Goal: Task Accomplishment & Management: Complete application form

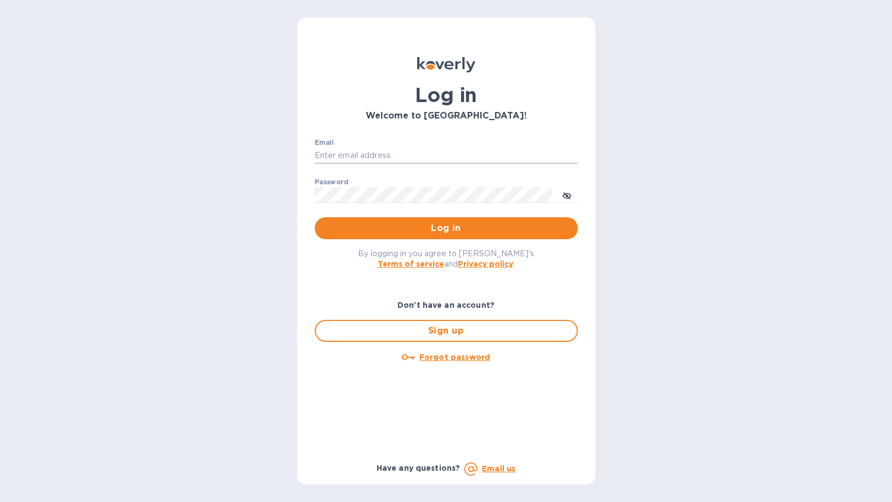
click at [431, 148] on input "Email" at bounding box center [446, 156] width 263 height 16
click at [404, 157] on input "Email" at bounding box center [446, 156] width 263 height 16
type input "[PERSON_NAME][EMAIL_ADDRESS][DOMAIN_NAME]"
click at [405, 228] on span "Log in" at bounding box center [447, 228] width 246 height 13
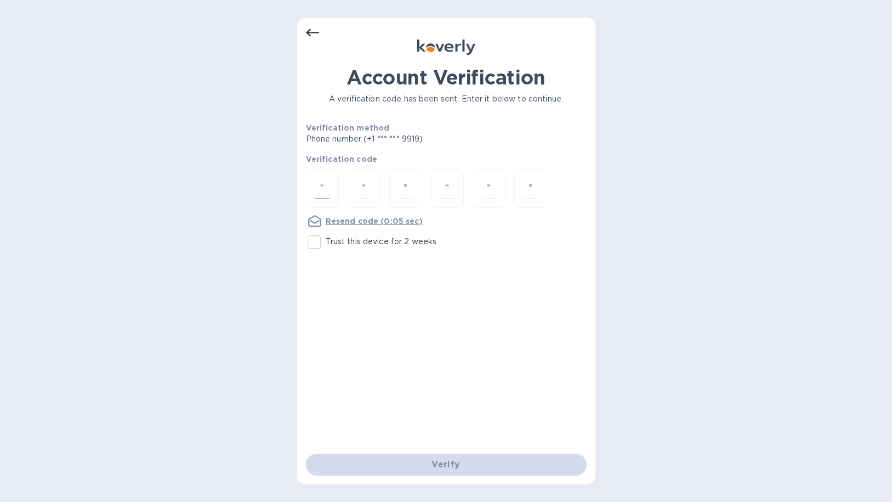
click at [325, 189] on input "number" at bounding box center [322, 188] width 14 height 20
type input "1"
type input "8"
type input "5"
type input "9"
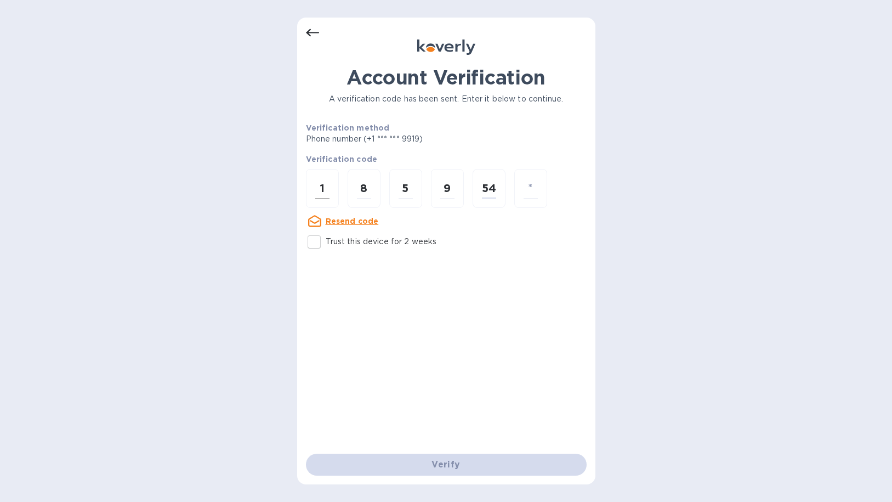
type input "4"
type input "0"
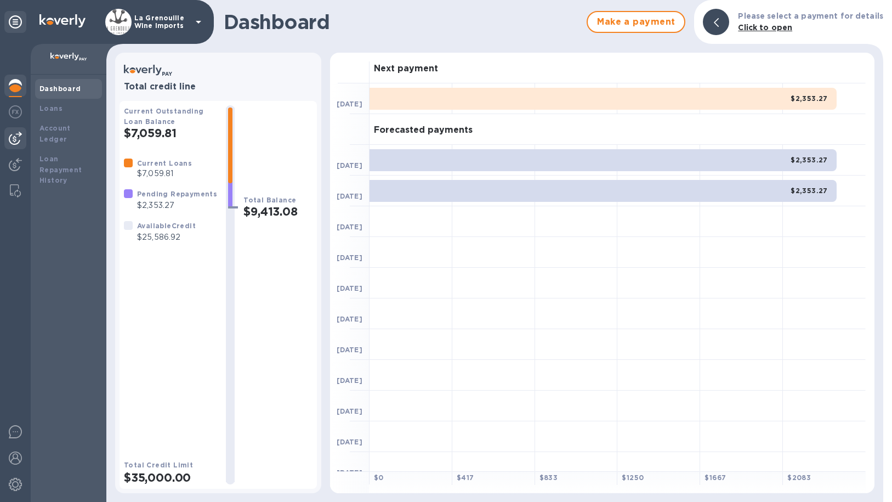
click at [15, 144] on img at bounding box center [15, 138] width 13 height 13
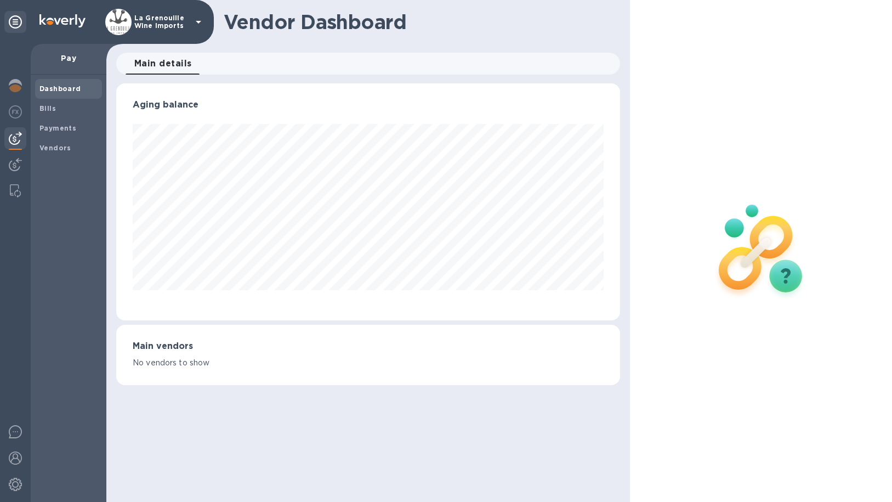
scroll to position [237, 504]
click at [13, 163] on img at bounding box center [15, 164] width 13 height 13
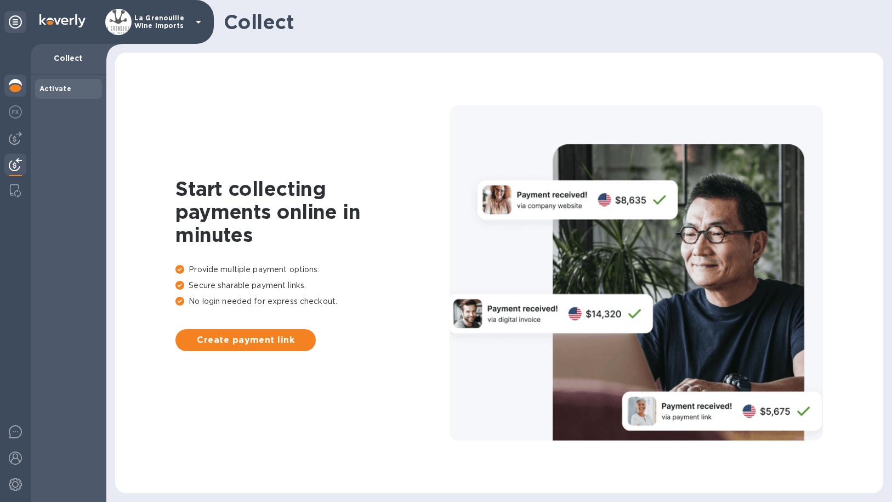
click at [14, 90] on img at bounding box center [15, 85] width 13 height 13
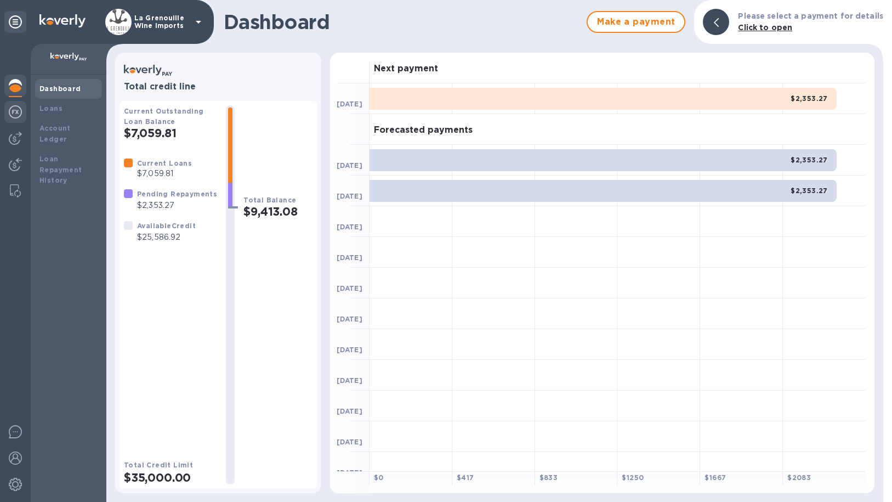
click at [21, 112] on img at bounding box center [15, 111] width 13 height 13
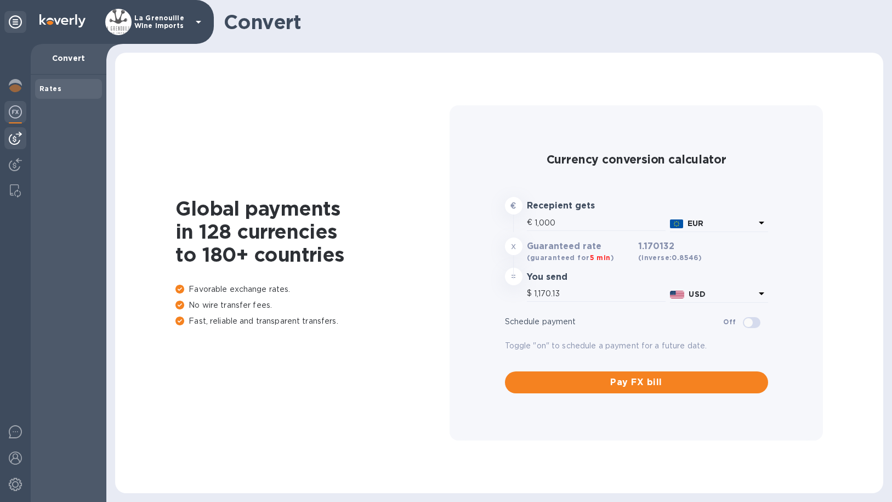
click at [14, 138] on img at bounding box center [15, 138] width 13 height 13
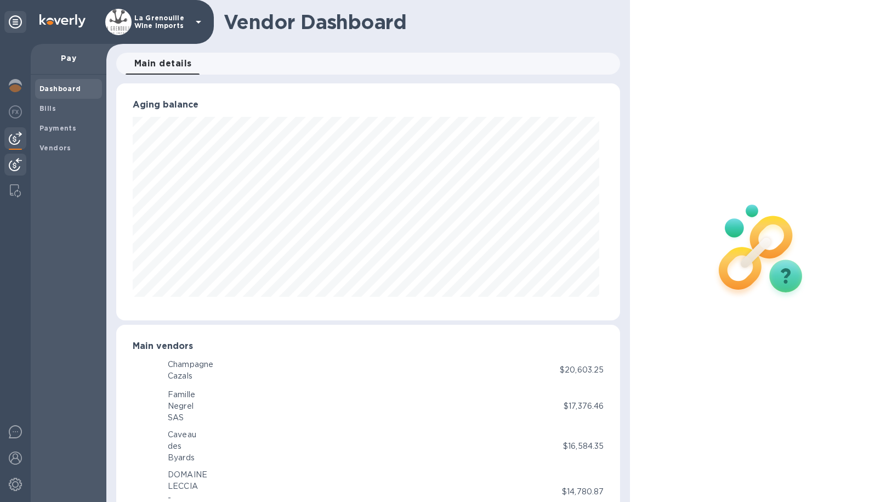
scroll to position [237, 500]
click at [13, 156] on div at bounding box center [15, 166] width 22 height 24
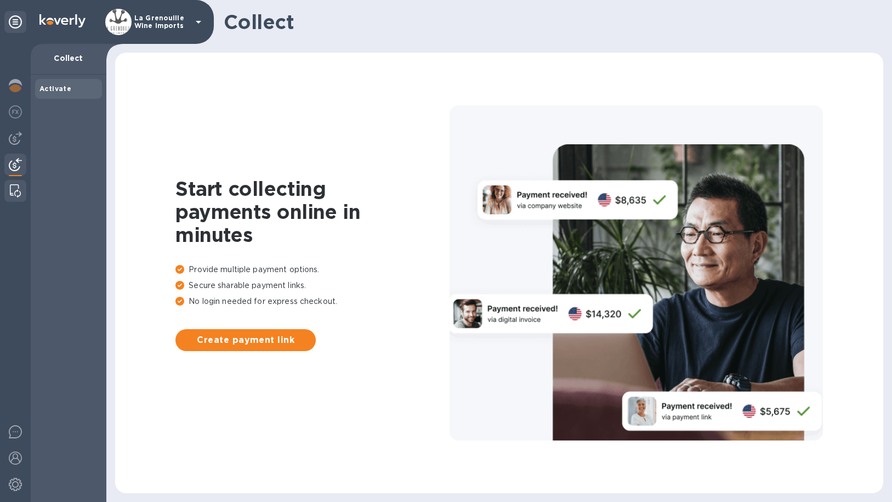
click at [15, 186] on img at bounding box center [15, 190] width 11 height 13
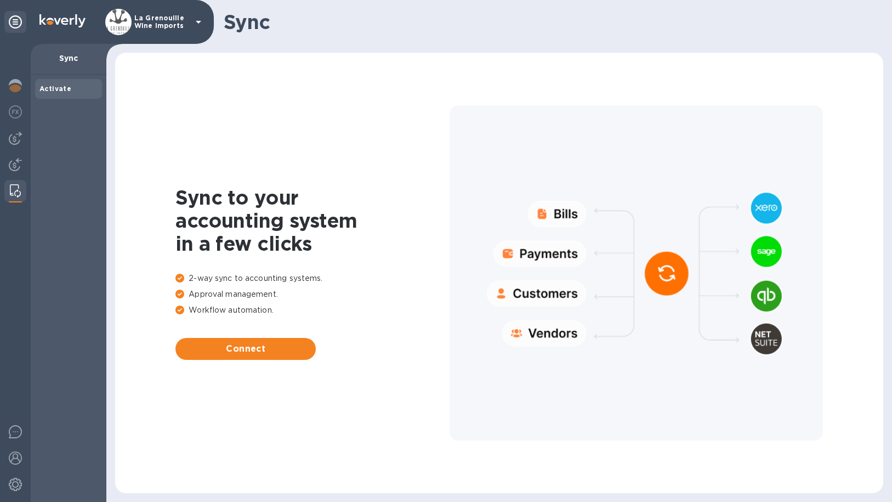
click at [66, 66] on div "Sync" at bounding box center [69, 59] width 76 height 31
click at [49, 19] on img at bounding box center [62, 20] width 46 height 13
click at [13, 20] on icon at bounding box center [15, 21] width 13 height 13
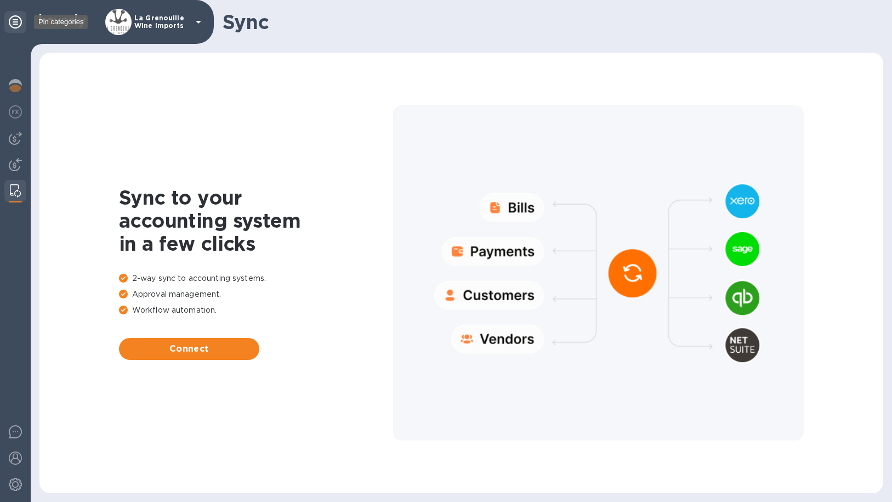
click at [13, 20] on icon at bounding box center [15, 21] width 13 height 13
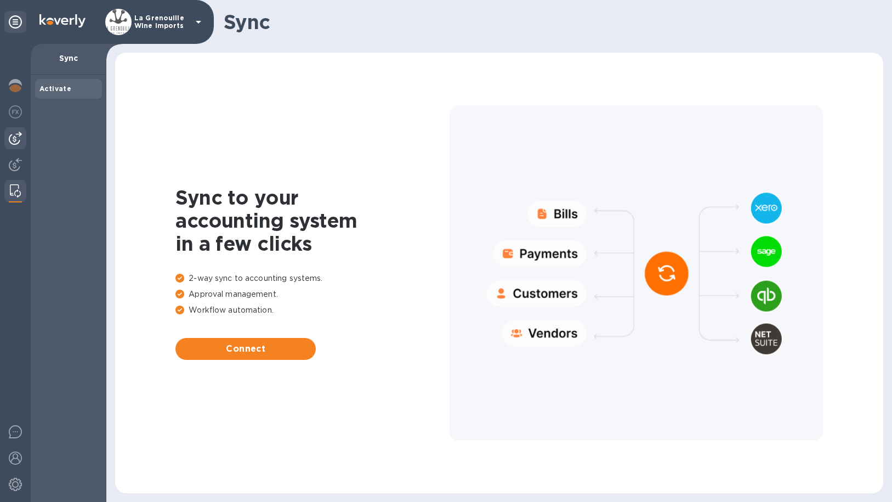
click at [16, 131] on div at bounding box center [15, 138] width 22 height 22
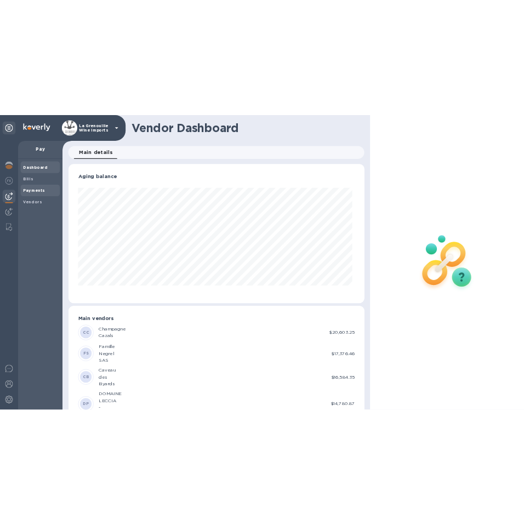
scroll to position [237, 500]
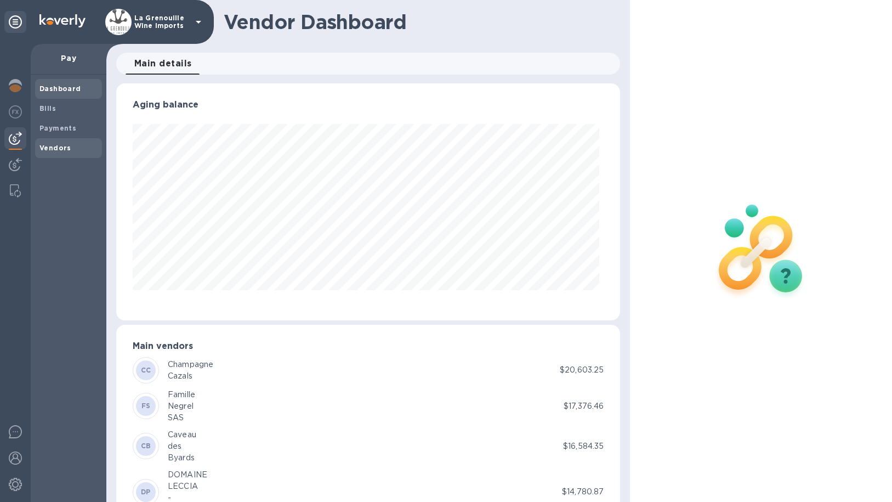
click at [50, 148] on b "Vendors" at bounding box center [55, 148] width 32 height 8
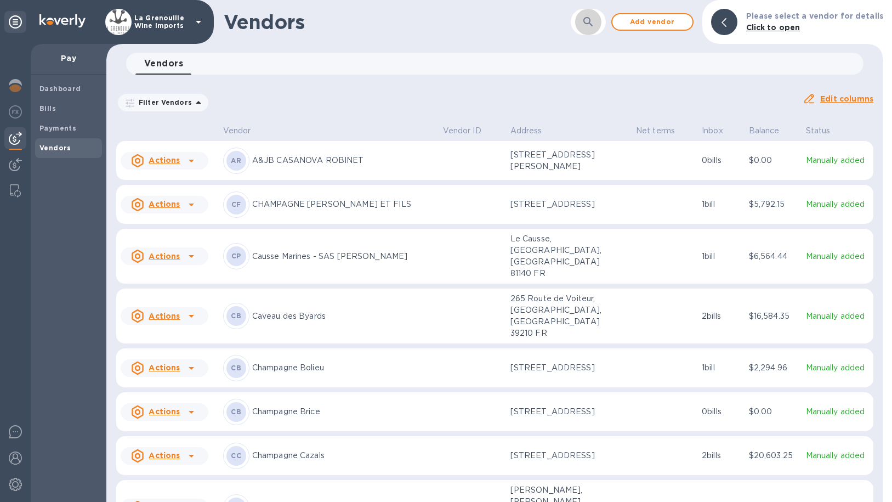
click at [602, 18] on button "button" at bounding box center [588, 22] width 26 height 26
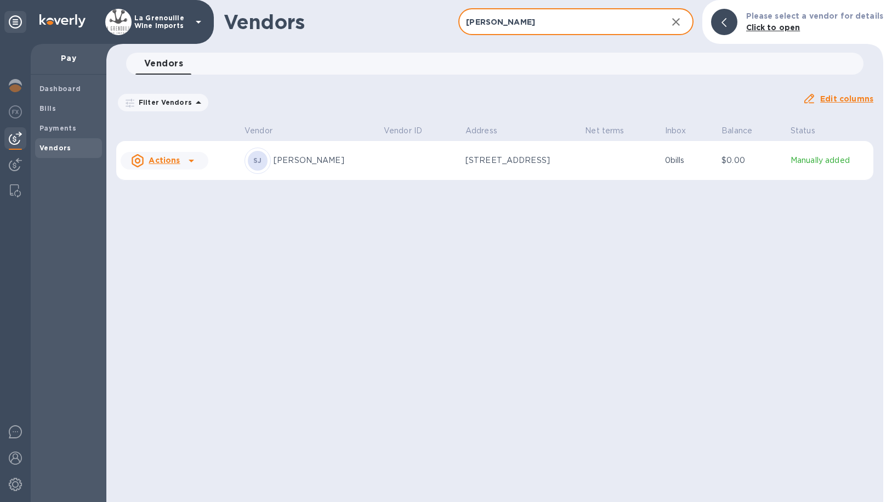
type input "[PERSON_NAME]"
click at [185, 161] on icon at bounding box center [191, 160] width 13 height 13
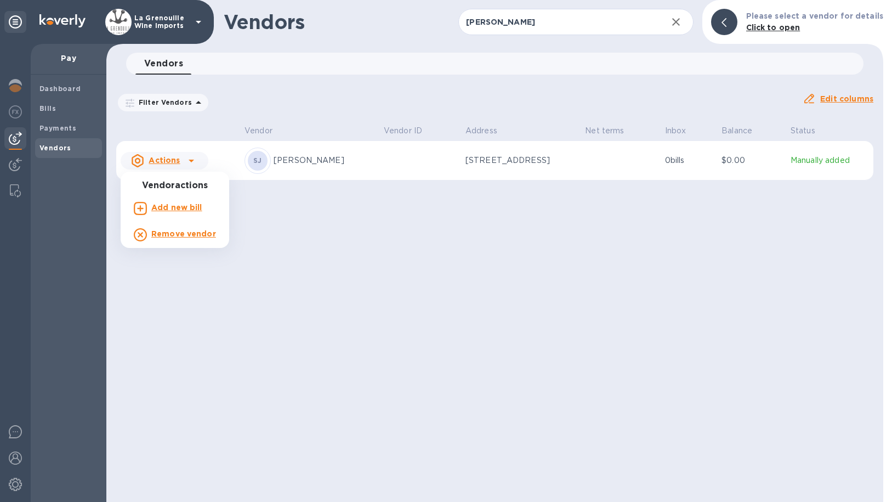
click at [183, 206] on b "Add new bill" at bounding box center [176, 207] width 51 height 9
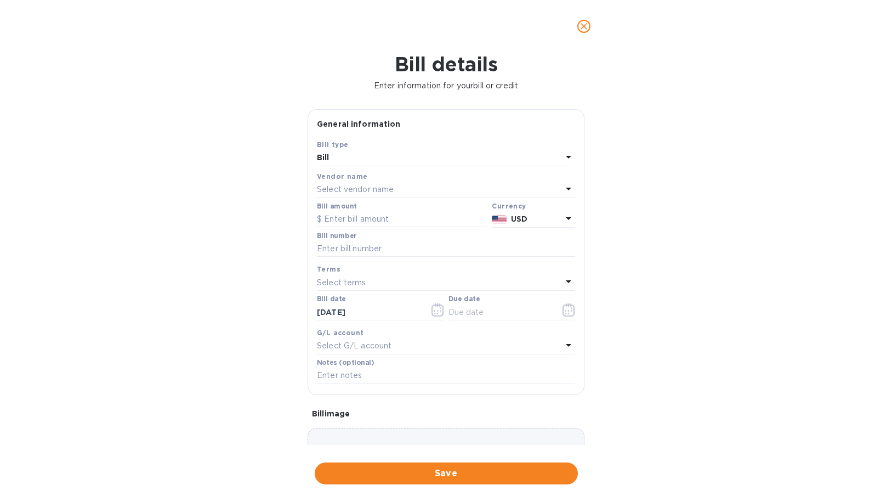
type input "[DATE]"
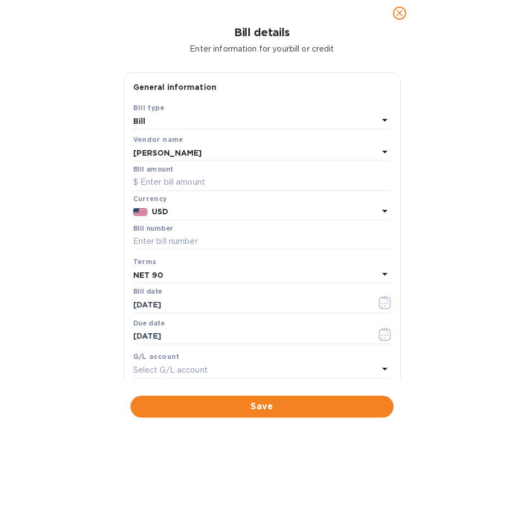
click at [196, 211] on p "USD" at bounding box center [265, 212] width 226 height 12
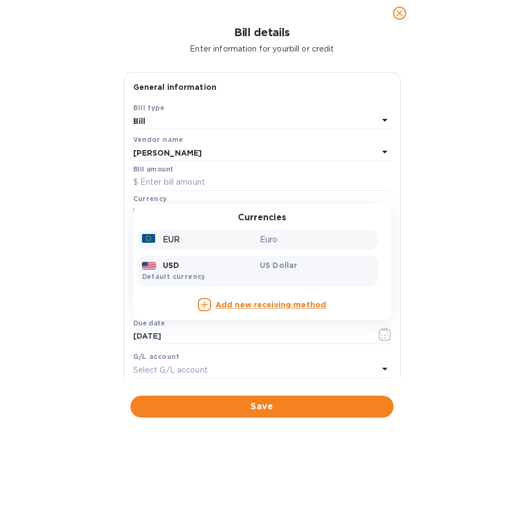
click at [191, 248] on div "EUR Euro" at bounding box center [258, 240] width 241 height 20
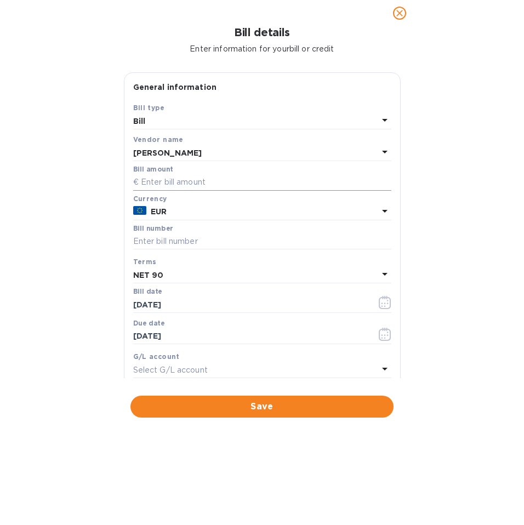
click at [255, 179] on input "text" at bounding box center [262, 182] width 258 height 16
type input "5,832"
click at [236, 241] on input "text" at bounding box center [262, 242] width 258 height 16
type input "43409"
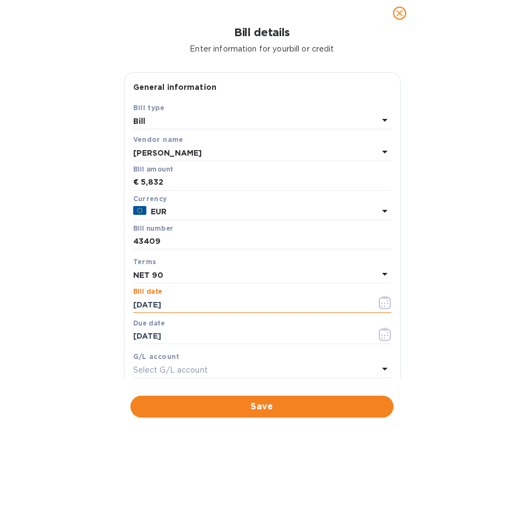
click at [152, 305] on input "[DATE]" at bounding box center [250, 305] width 235 height 16
click at [214, 272] on div "NET 90" at bounding box center [255, 275] width 245 height 15
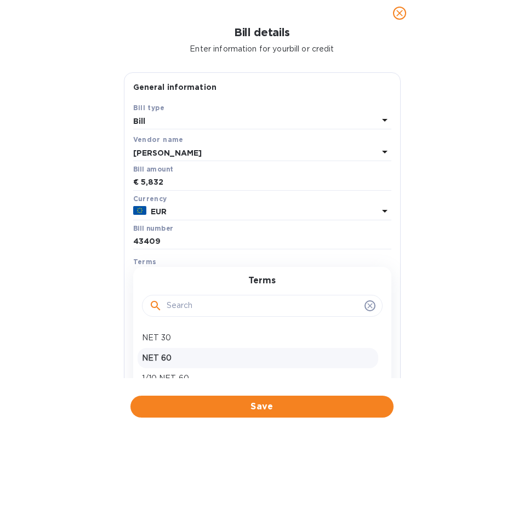
click at [184, 354] on p "NET 60" at bounding box center [258, 359] width 232 height 12
type input "[DATE]"
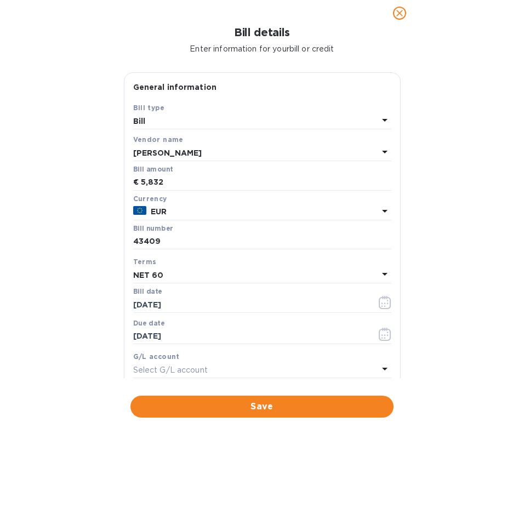
scroll to position [167, 0]
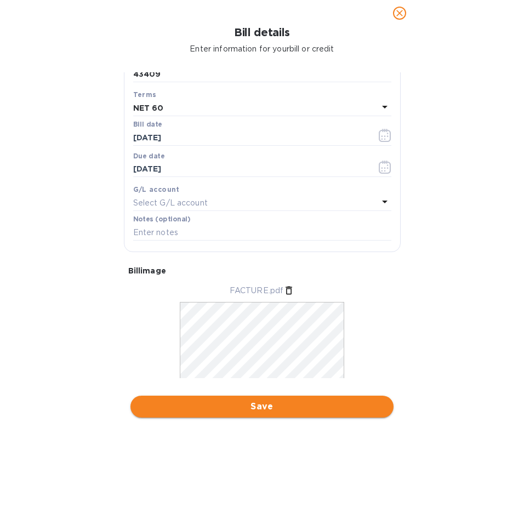
click at [233, 401] on span "Save" at bounding box center [262, 406] width 246 height 13
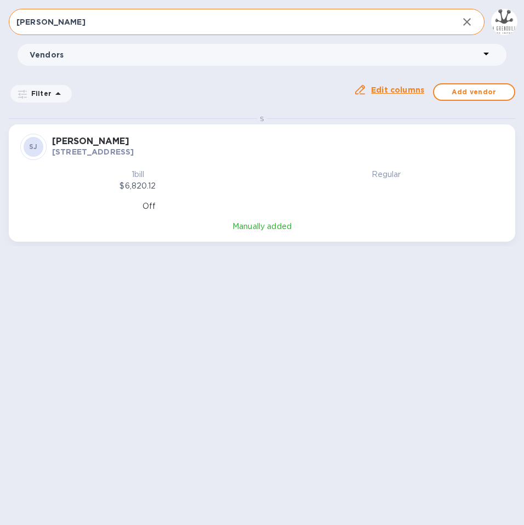
click at [466, 24] on icon "button" at bounding box center [467, 21] width 13 height 13
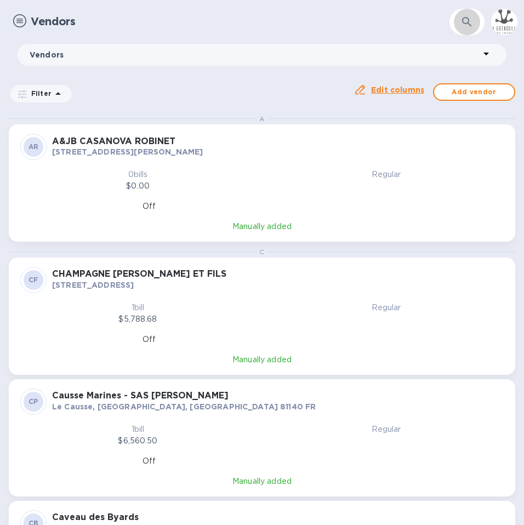
click at [467, 22] on icon "button" at bounding box center [467, 21] width 13 height 13
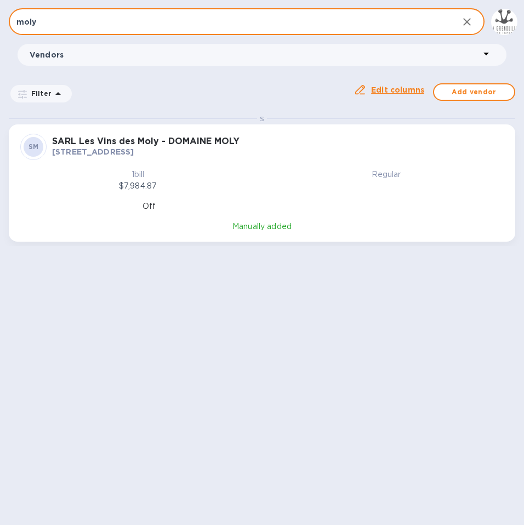
type input "moly"
click at [181, 151] on p "[STREET_ADDRESS]" at bounding box center [278, 151] width 452 height 11
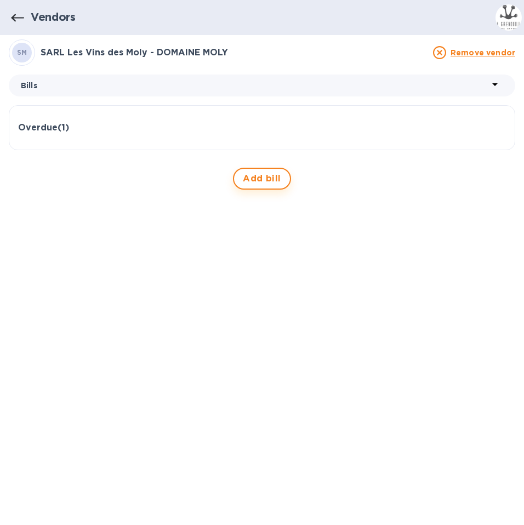
click at [270, 174] on span "Add bill" at bounding box center [262, 178] width 38 height 13
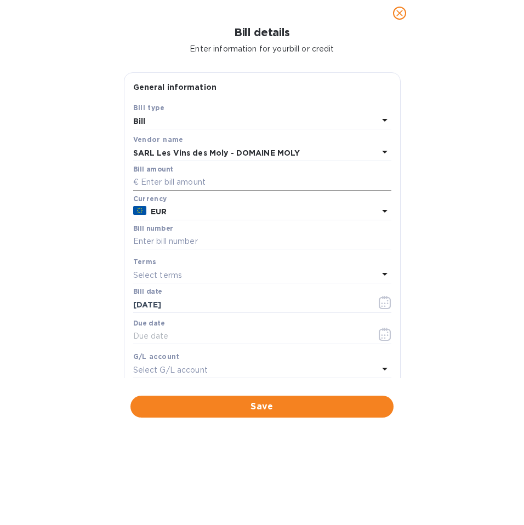
click at [198, 181] on input "text" at bounding box center [262, 182] width 258 height 16
type input "6,828"
click at [234, 237] on input "text" at bounding box center [262, 242] width 258 height 16
type input "F1251000003"
click at [211, 281] on div "Select terms" at bounding box center [255, 275] width 245 height 15
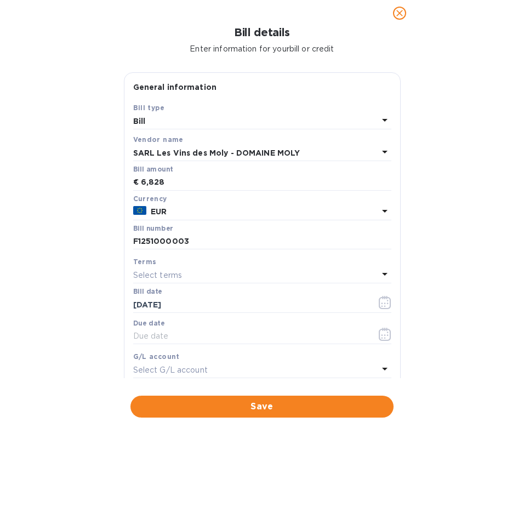
click at [436, 225] on div "Bill details Enter information for your bill or credit General information Save…" at bounding box center [262, 275] width 524 height 499
click at [157, 321] on label "Due date" at bounding box center [148, 323] width 31 height 7
click at [159, 330] on input "text" at bounding box center [250, 336] width 235 height 16
click at [184, 272] on div "Select terms" at bounding box center [255, 275] width 245 height 15
click at [185, 310] on input "text" at bounding box center [264, 306] width 194 height 16
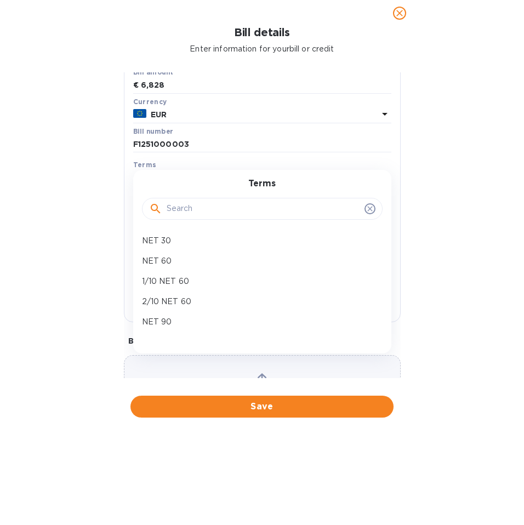
scroll to position [98, 0]
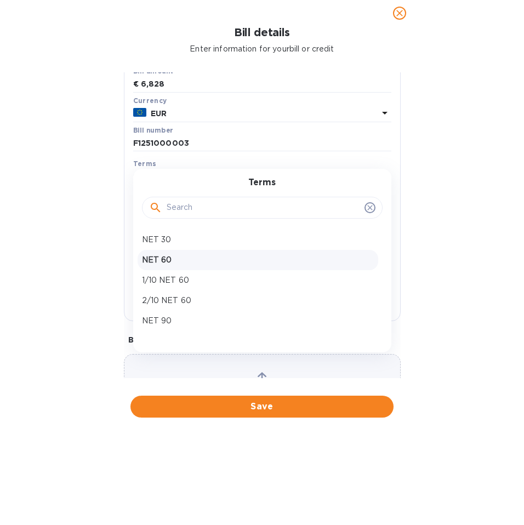
click at [190, 262] on p "NET 60" at bounding box center [258, 260] width 232 height 12
type input "[DATE]"
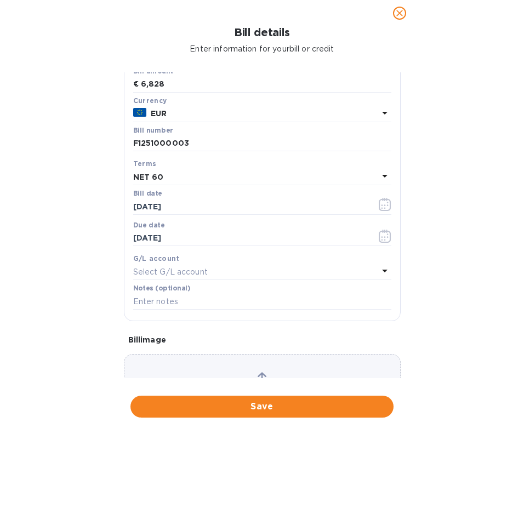
scroll to position [167, 0]
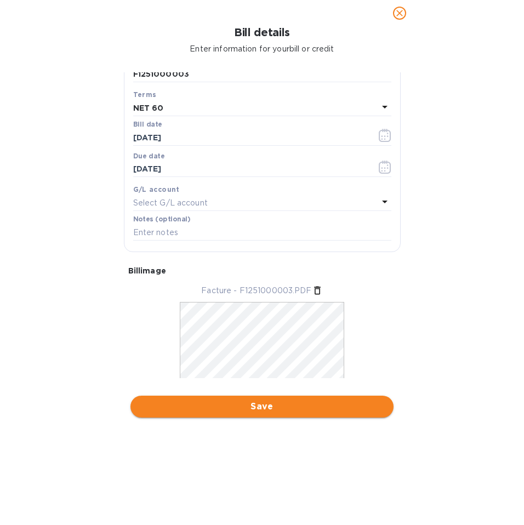
click at [279, 405] on span "Save" at bounding box center [262, 406] width 246 height 13
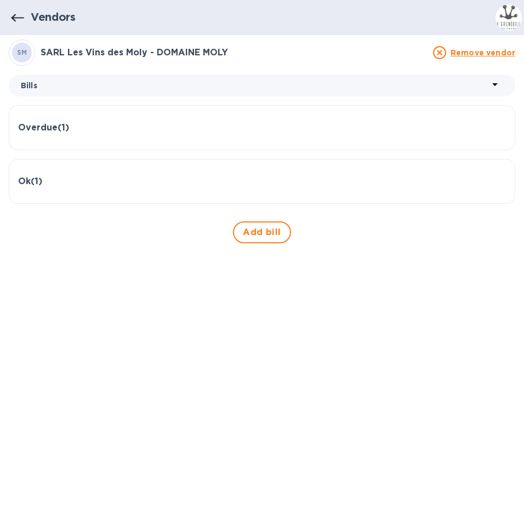
click at [440, 138] on div "Overdue ( 1 )" at bounding box center [262, 128] width 488 height 26
click at [408, 123] on div "Overdue ( 1 )" at bounding box center [262, 128] width 488 height 10
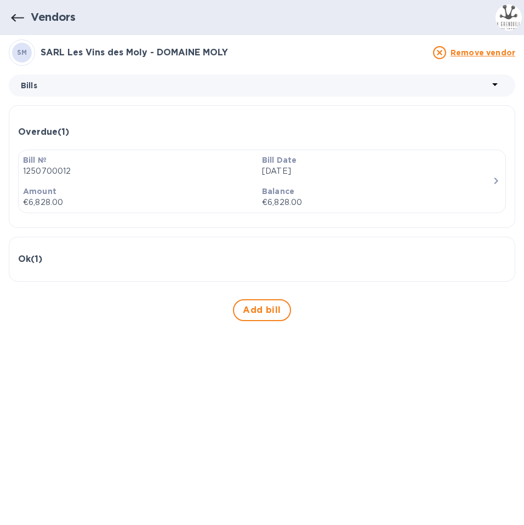
click at [408, 123] on div "Overdue ( 1 )" at bounding box center [262, 132] width 488 height 35
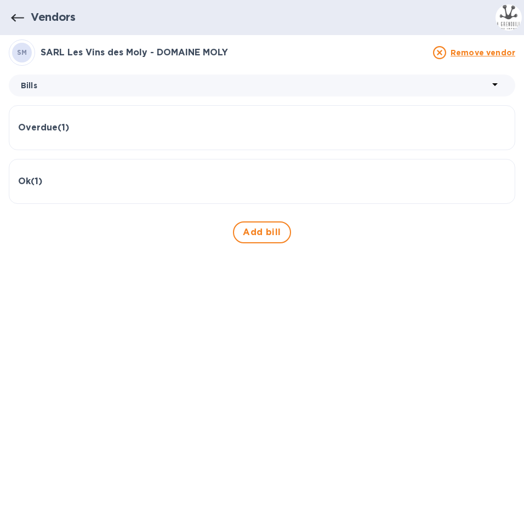
click at [25, 14] on button "button" at bounding box center [17, 17] width 26 height 26
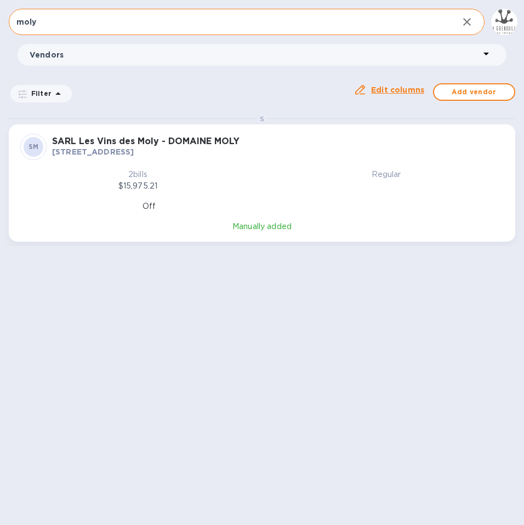
click at [96, 29] on input "moly" at bounding box center [229, 22] width 441 height 27
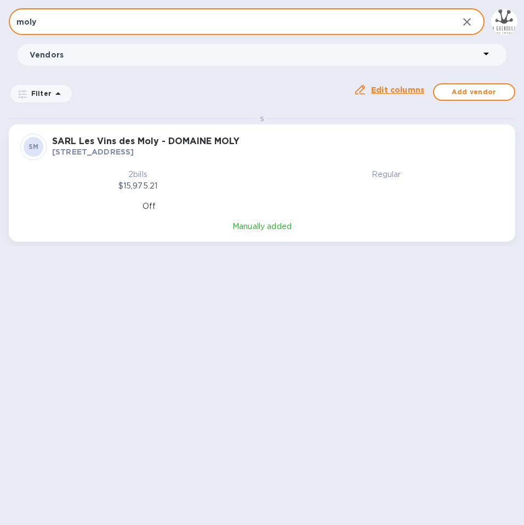
click at [96, 29] on input "moly" at bounding box center [229, 22] width 441 height 27
type input "[PERSON_NAME]"
click at [84, 141] on h3 "La Colombiere" at bounding box center [278, 142] width 452 height 10
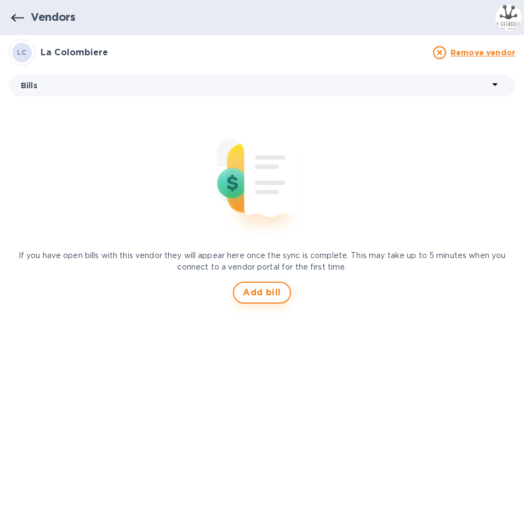
click at [267, 298] on span "Add bill" at bounding box center [262, 292] width 38 height 13
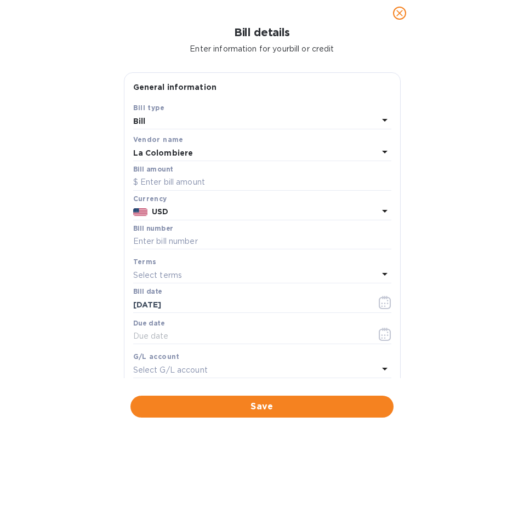
click at [167, 220] on div "Currency USD" at bounding box center [262, 206] width 258 height 27
click at [161, 212] on b "USD" at bounding box center [160, 211] width 16 height 9
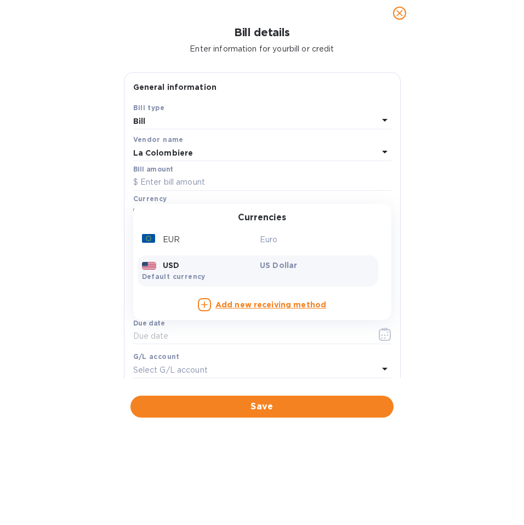
click at [166, 230] on div "EUR Euro USD US Dollar Default currency" at bounding box center [258, 258] width 241 height 63
click at [167, 236] on p "EUR" at bounding box center [171, 240] width 17 height 12
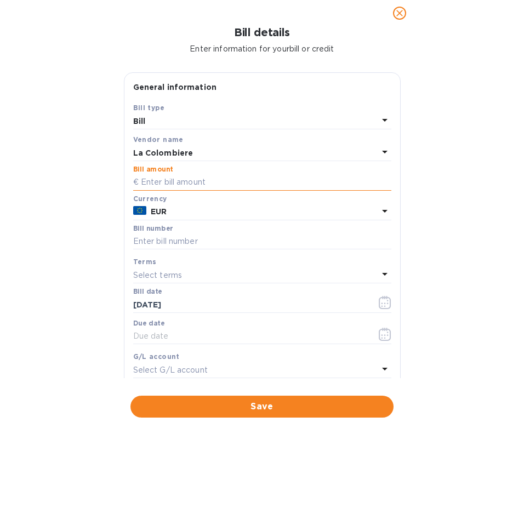
click at [249, 186] on input "text" at bounding box center [262, 182] width 258 height 16
type input "4,008"
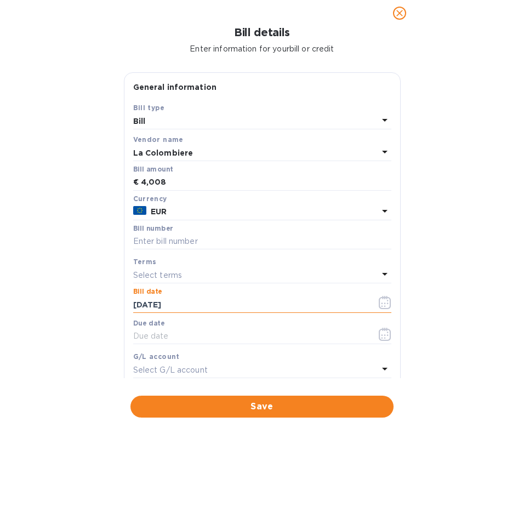
drag, startPoint x: 141, startPoint y: 303, endPoint x: 130, endPoint y: 303, distance: 11.5
click at [130, 303] on div "Save Bill type Bill Vendor name La Colombiere Bill amount € 4,008 Currency EUR …" at bounding box center [262, 260] width 276 height 317
click at [149, 305] on input "[DATE]" at bounding box center [250, 305] width 235 height 16
type input "[DATE]"
click at [176, 275] on p "Select terms" at bounding box center [157, 276] width 49 height 12
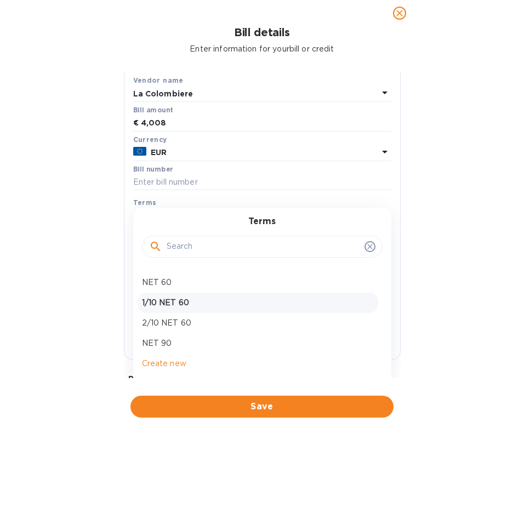
scroll to position [61, 0]
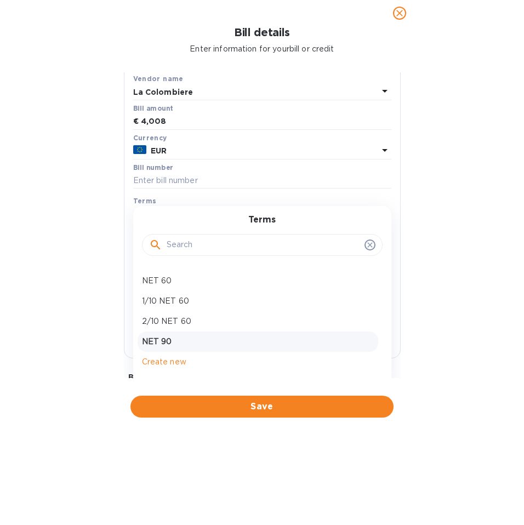
click at [177, 343] on p "NET 90" at bounding box center [258, 342] width 232 height 12
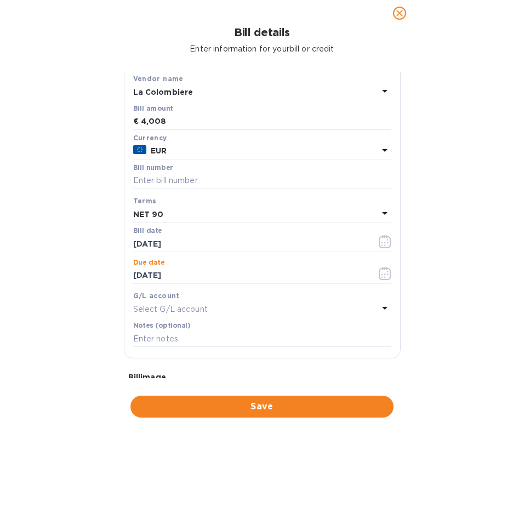
click at [140, 275] on input "[DATE]" at bounding box center [250, 276] width 235 height 16
drag, startPoint x: 140, startPoint y: 275, endPoint x: 133, endPoint y: 275, distance: 7.1
click at [133, 275] on input "[DATE]" at bounding box center [250, 276] width 235 height 16
drag, startPoint x: 152, startPoint y: 276, endPoint x: 146, endPoint y: 276, distance: 5.5
click at [146, 276] on input "[DATE]" at bounding box center [250, 276] width 235 height 16
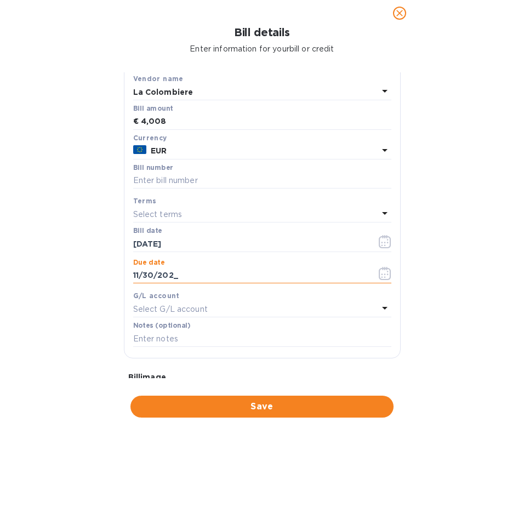
click at [212, 274] on input "11/30/202_" at bounding box center [250, 276] width 235 height 16
type input "[DATE]"
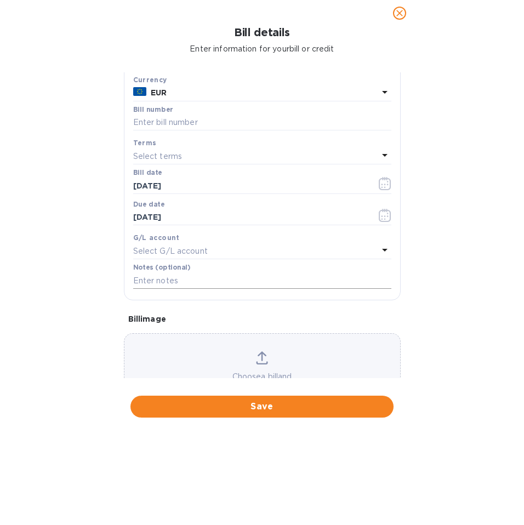
scroll to position [120, 0]
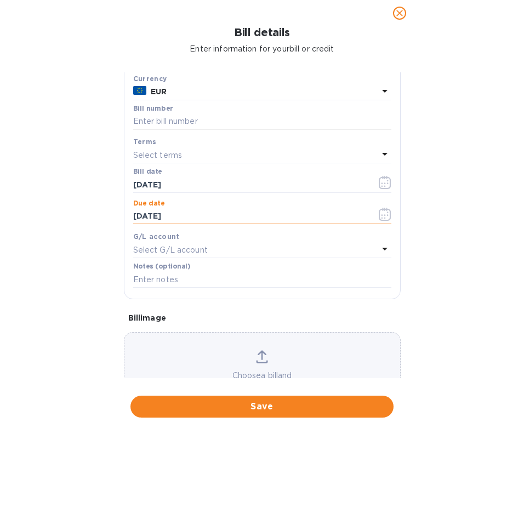
click at [328, 123] on input "text" at bounding box center [262, 122] width 258 height 16
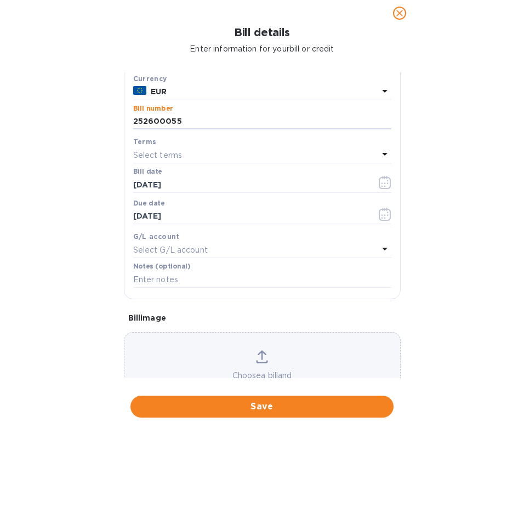
type input "252600055"
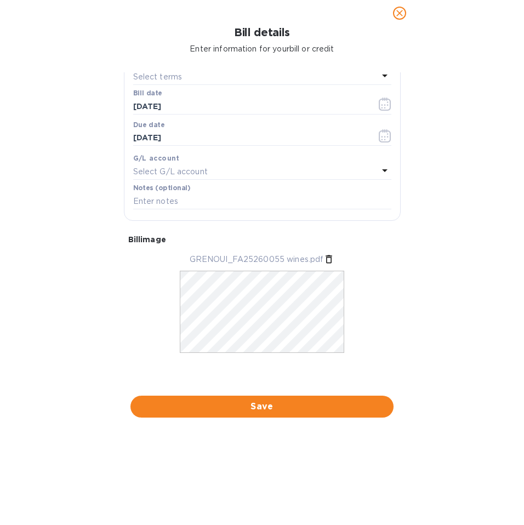
scroll to position [201, 0]
click at [200, 200] on input "text" at bounding box center [262, 200] width 258 height 16
type input "po1371"
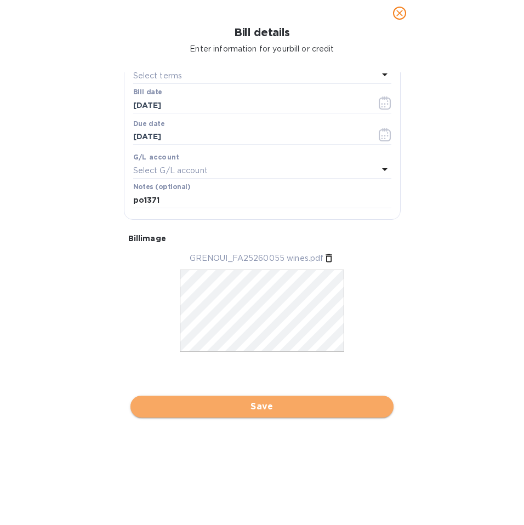
click at [240, 412] on span "Save" at bounding box center [262, 406] width 246 height 13
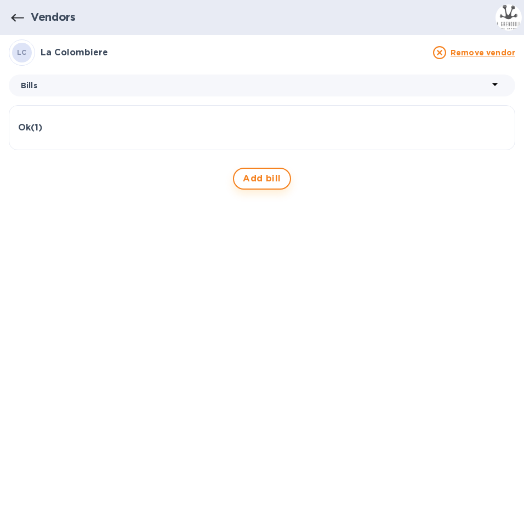
click at [258, 181] on span "Add bill" at bounding box center [262, 178] width 38 height 13
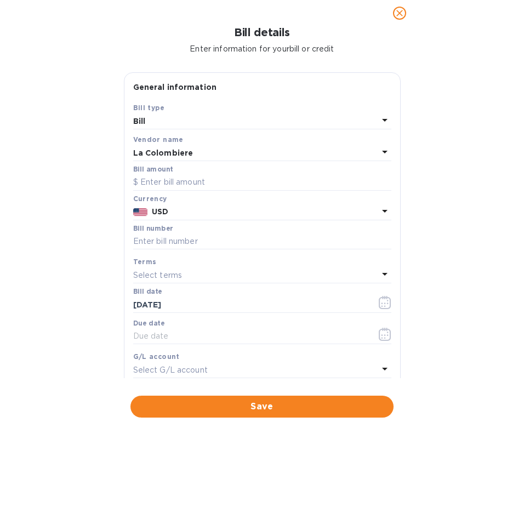
click at [161, 212] on b "USD" at bounding box center [160, 211] width 16 height 9
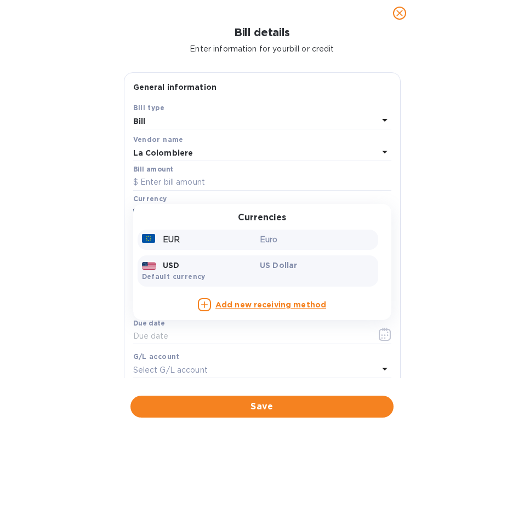
click at [160, 242] on div "EUR" at bounding box center [199, 240] width 118 height 16
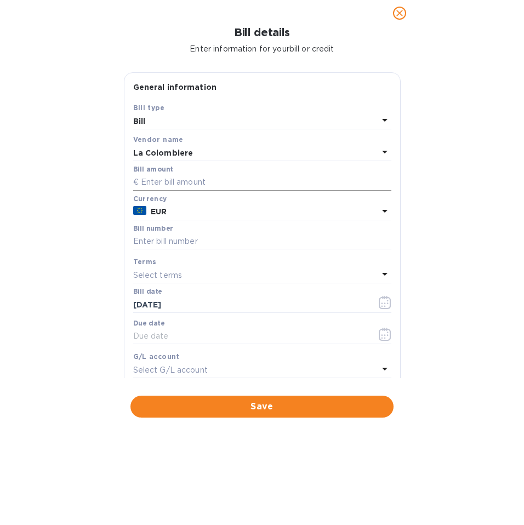
click at [244, 180] on input "text" at bounding box center [262, 182] width 258 height 16
type input "2,508"
click at [236, 243] on input "text" at bounding box center [262, 242] width 258 height 16
type input "25260070"
click at [187, 275] on div "Select terms" at bounding box center [255, 275] width 245 height 15
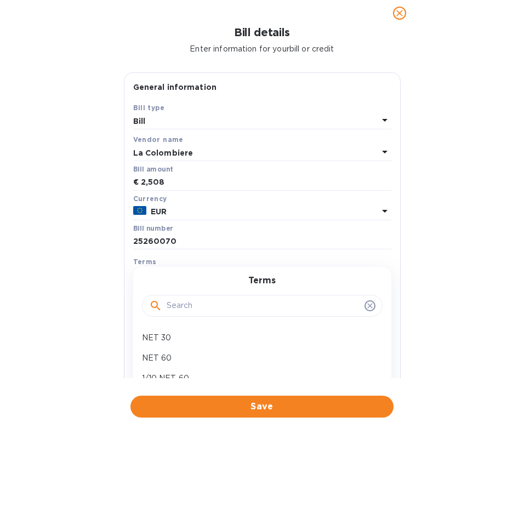
click at [187, 275] on div "Terms NET 30 NET 60 1/10 NET 60 2/10 NET 60 NET 90 Create new" at bounding box center [262, 358] width 258 height 183
click at [201, 254] on div "Bill number 25260070" at bounding box center [262, 239] width 263 height 32
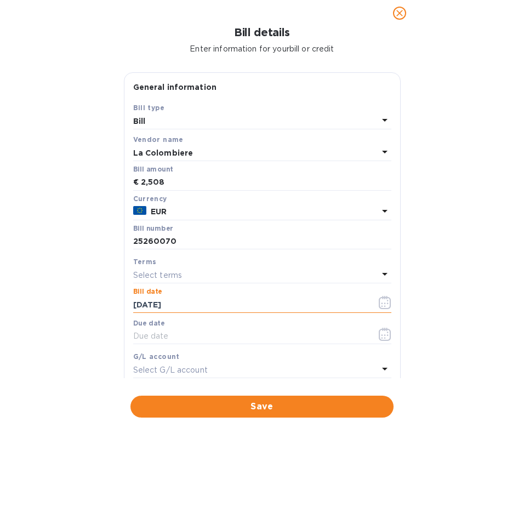
drag, startPoint x: 141, startPoint y: 305, endPoint x: 124, endPoint y: 305, distance: 17.0
click at [124, 305] on div "Save Bill type Bill Vendor name La Colombiere Bill amount € 2,508 Currency EUR …" at bounding box center [262, 260] width 276 height 317
click at [157, 303] on input "[DATE]" at bounding box center [250, 305] width 235 height 16
type input "[DATE]"
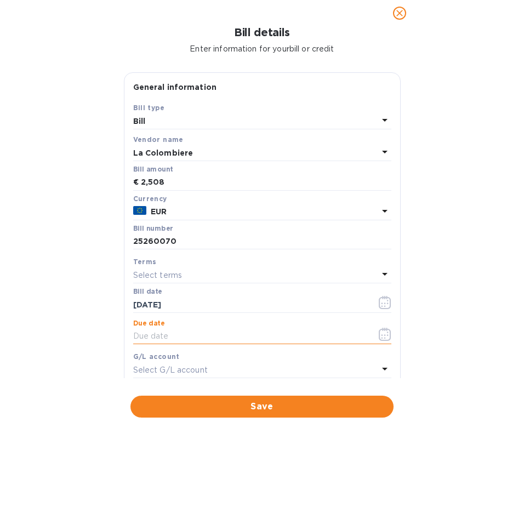
click at [158, 333] on input "text" at bounding box center [250, 336] width 235 height 16
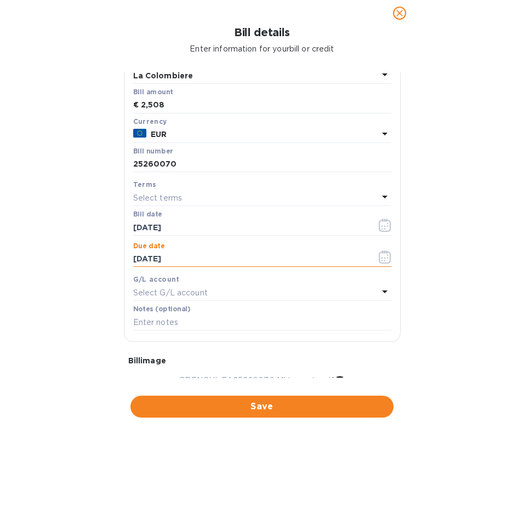
scroll to position [0, 0]
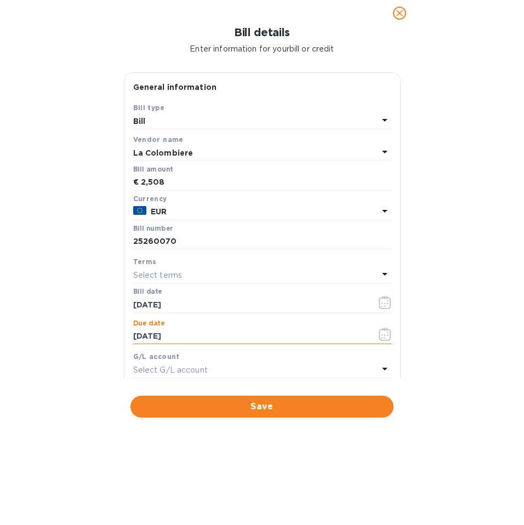
type input "[DATE]"
click at [259, 410] on span "Save" at bounding box center [262, 406] width 246 height 13
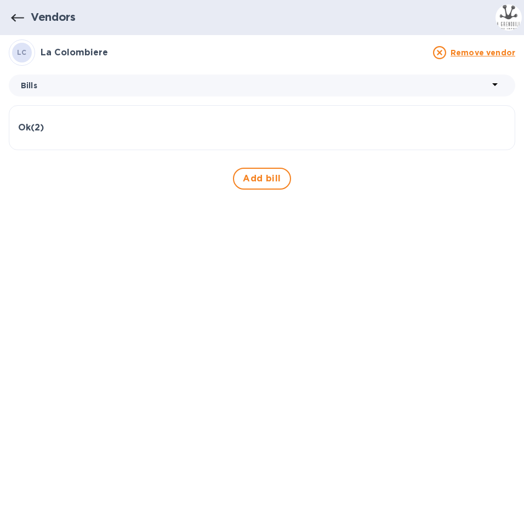
click at [18, 20] on icon "button" at bounding box center [17, 18] width 13 height 13
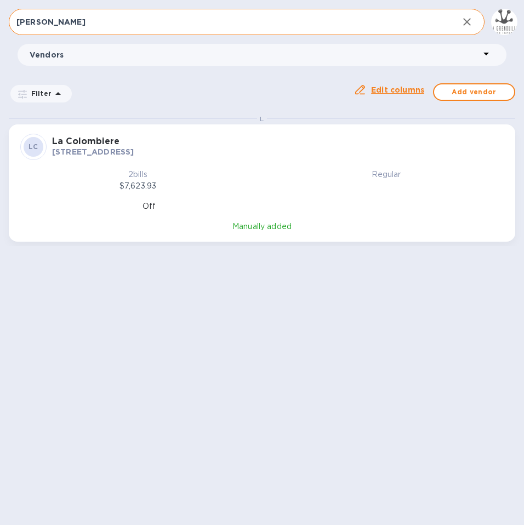
click at [126, 25] on input "[PERSON_NAME]" at bounding box center [229, 22] width 441 height 27
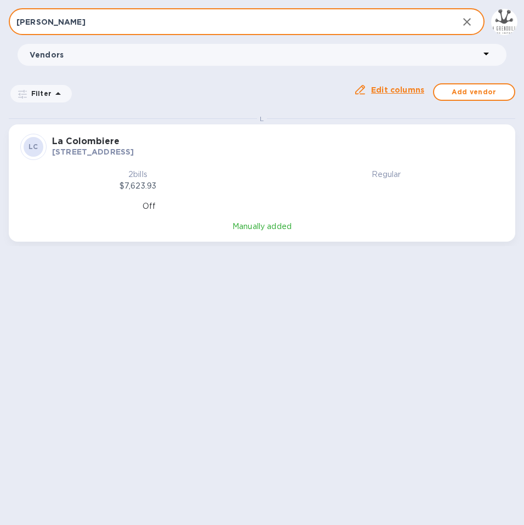
click at [126, 25] on input "[PERSON_NAME]" at bounding box center [229, 22] width 441 height 27
click at [103, 173] on p "1 bill" at bounding box center [138, 175] width 240 height 12
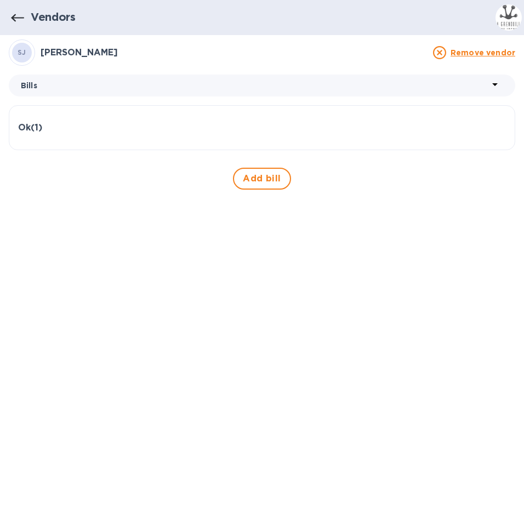
click at [35, 131] on h3 "Ok ( 1 )" at bounding box center [30, 128] width 24 height 10
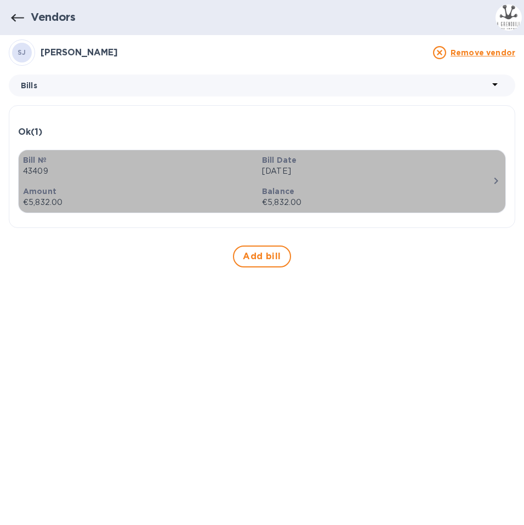
click at [300, 168] on p "[DATE]" at bounding box center [377, 172] width 230 height 12
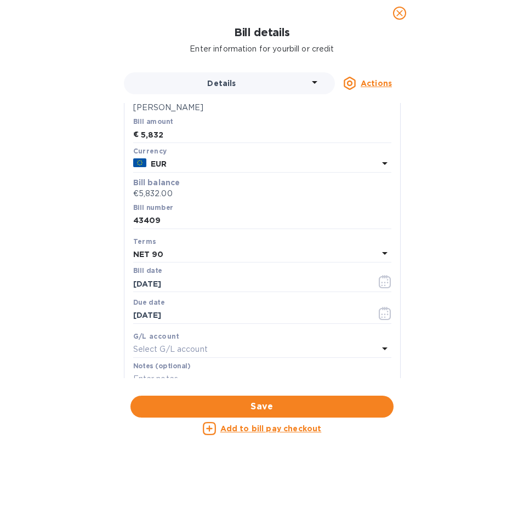
scroll to position [96, 0]
click at [400, 13] on icon "close" at bounding box center [399, 13] width 11 height 11
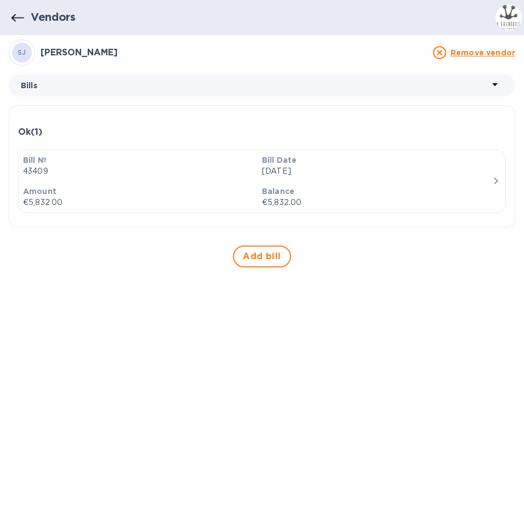
click at [44, 18] on h1 "Vendors" at bounding box center [53, 17] width 45 height 13
click at [15, 17] on icon "button" at bounding box center [17, 18] width 13 height 8
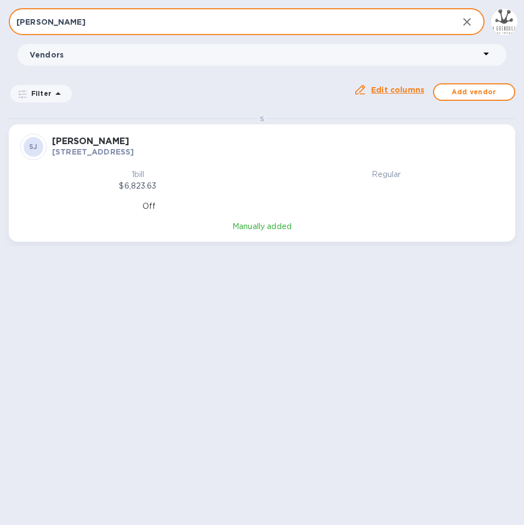
click at [80, 23] on input "[PERSON_NAME]" at bounding box center [229, 22] width 441 height 27
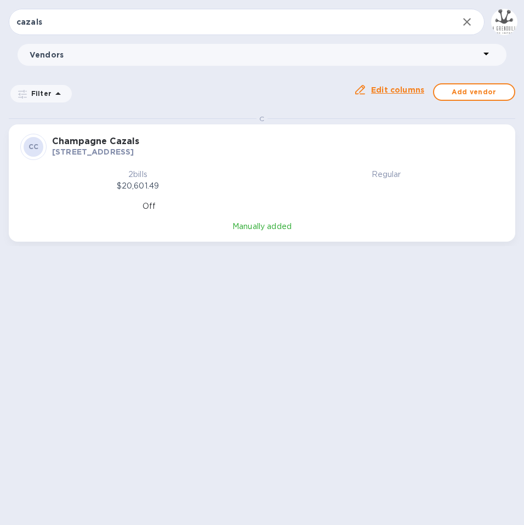
click at [129, 145] on h3 "Champagne Cazals" at bounding box center [278, 142] width 452 height 10
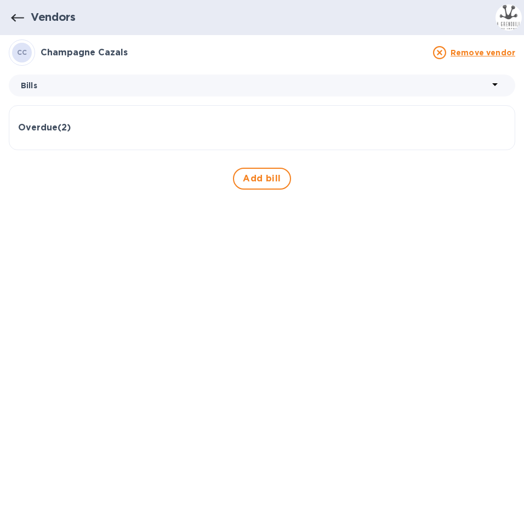
click at [62, 131] on h3 "Overdue ( 2 )" at bounding box center [44, 128] width 53 height 10
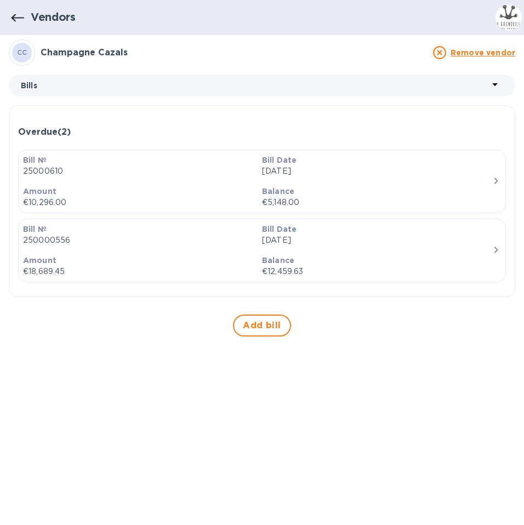
click at [17, 19] on icon "button" at bounding box center [17, 18] width 13 height 13
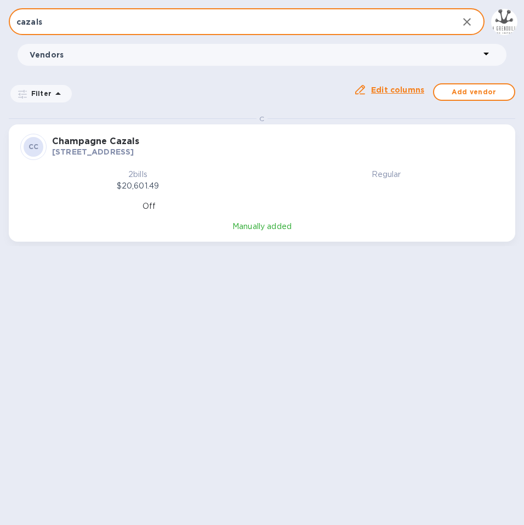
click at [42, 25] on input "cazals" at bounding box center [229, 22] width 441 height 27
click at [133, 28] on input "cazals" at bounding box center [229, 22] width 441 height 27
type input "LALLEMENT"
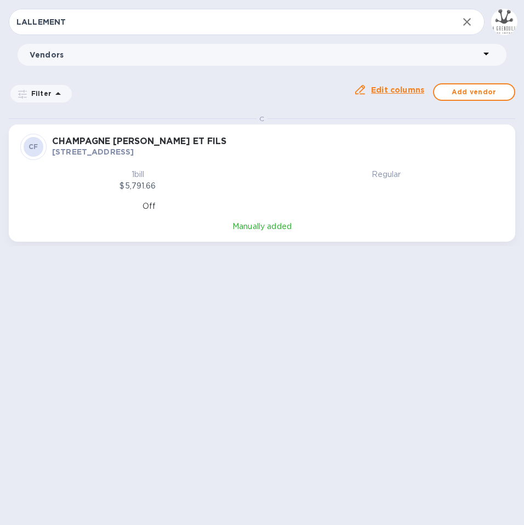
click at [140, 146] on p "[STREET_ADDRESS]" at bounding box center [278, 151] width 452 height 11
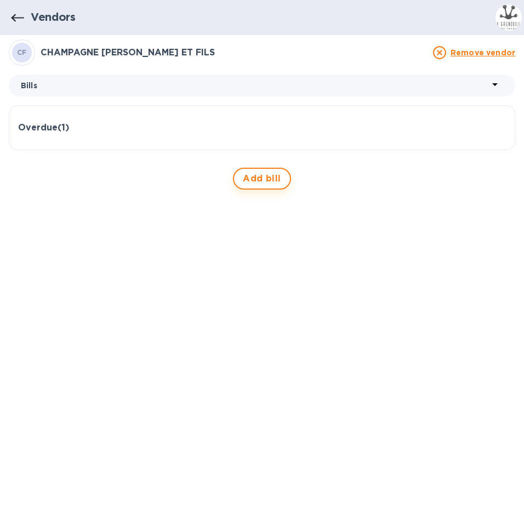
click at [257, 177] on span "Add bill" at bounding box center [262, 178] width 38 height 13
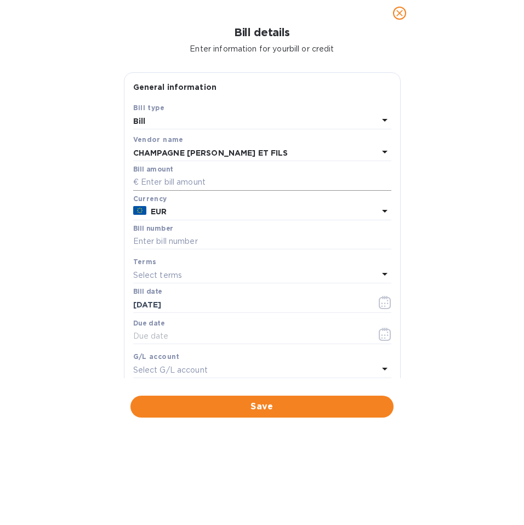
click at [167, 177] on input "text" at bounding box center [262, 182] width 258 height 16
type input "5,700"
click at [165, 240] on input "text" at bounding box center [262, 242] width 258 height 16
type input "250013"
click at [150, 271] on p "Select terms" at bounding box center [157, 276] width 49 height 12
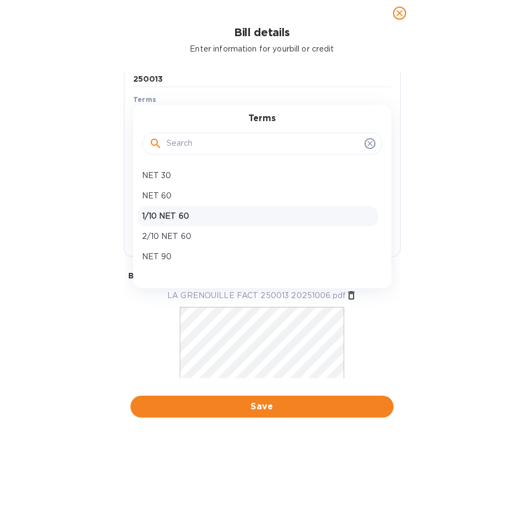
scroll to position [164, 0]
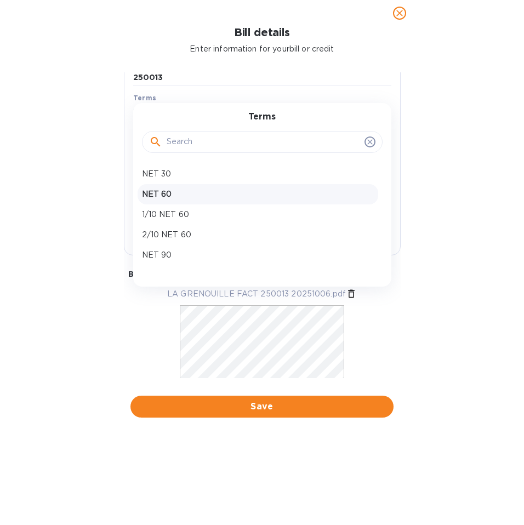
click at [188, 193] on p "NET 60" at bounding box center [258, 195] width 232 height 12
type input "[DATE]"
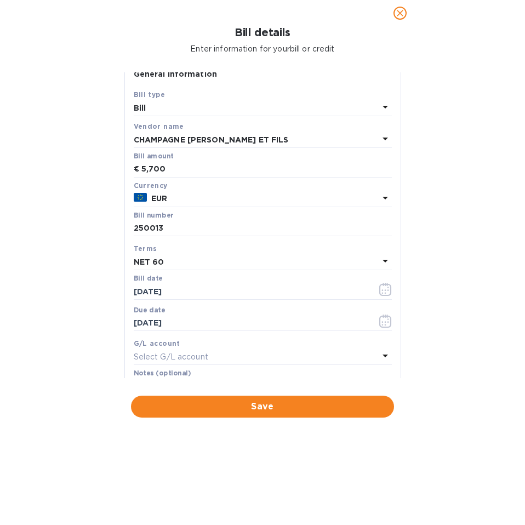
scroll to position [0, 0]
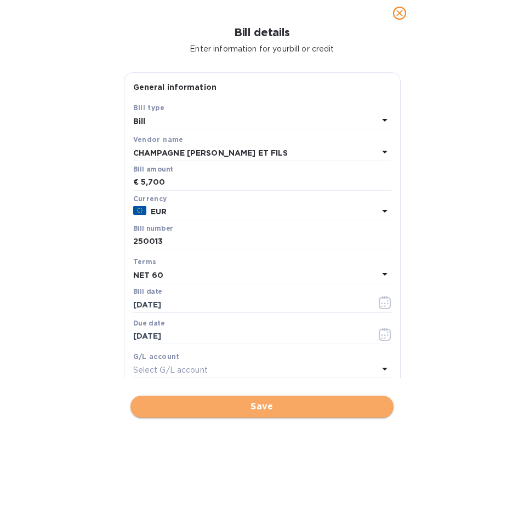
click at [266, 403] on span "Save" at bounding box center [262, 406] width 246 height 13
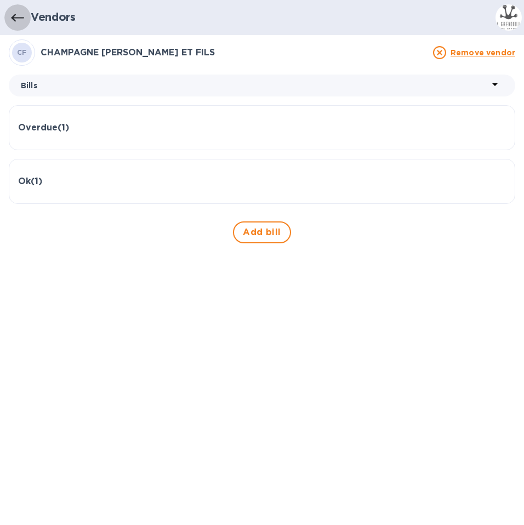
click at [25, 20] on button "button" at bounding box center [17, 17] width 26 height 26
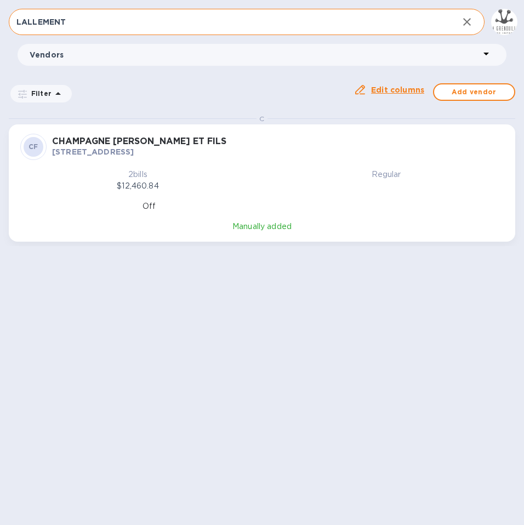
click at [93, 19] on input "LALLEMENT" at bounding box center [229, 22] width 441 height 27
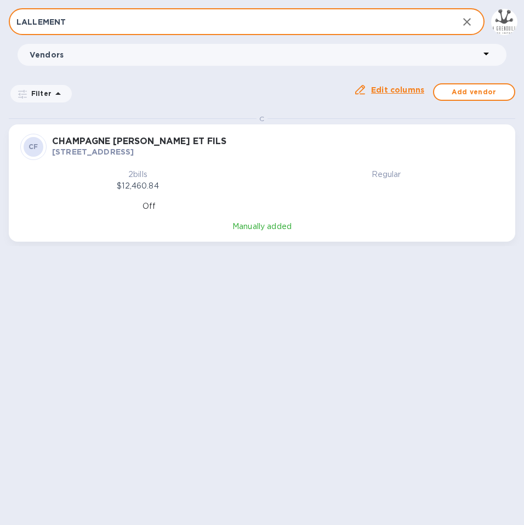
click at [93, 19] on input "LALLEMENT" at bounding box center [229, 22] width 441 height 27
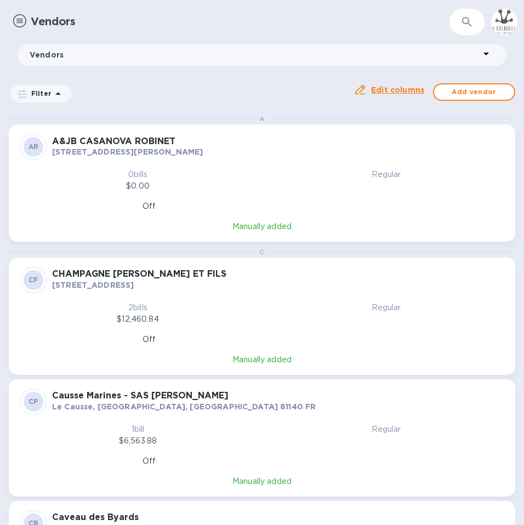
click at [133, 52] on p "Vendors" at bounding box center [255, 54] width 450 height 11
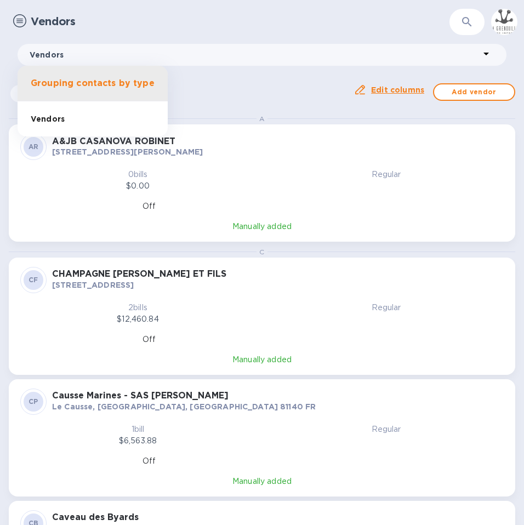
click at [133, 52] on div at bounding box center [262, 262] width 524 height 525
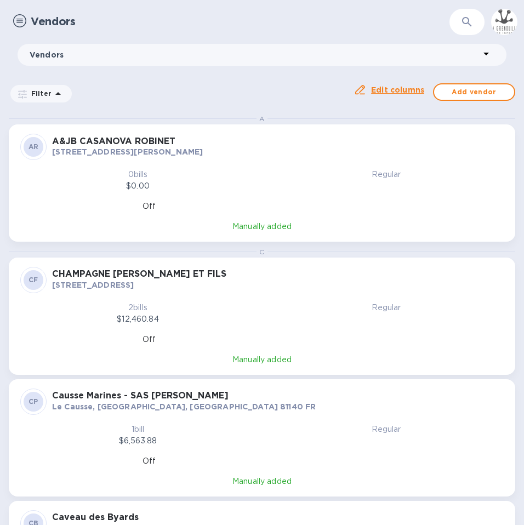
click at [467, 13] on button "button" at bounding box center [467, 22] width 26 height 26
click at [467, 25] on icon "button" at bounding box center [467, 21] width 13 height 13
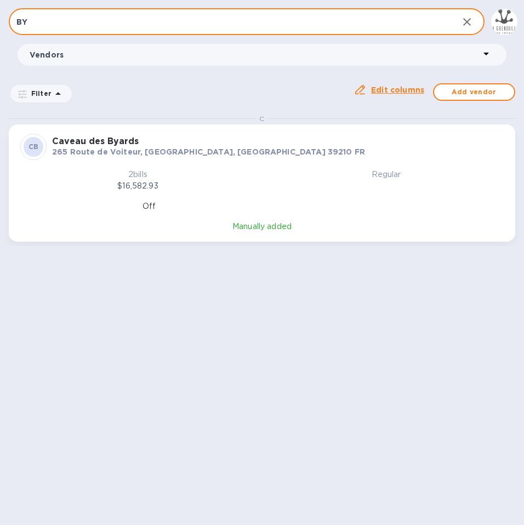
type input "BY"
click at [288, 157] on p "265 Route de Voiteur, [GEOGRAPHIC_DATA], [GEOGRAPHIC_DATA] 39210 FR" at bounding box center [278, 151] width 452 height 11
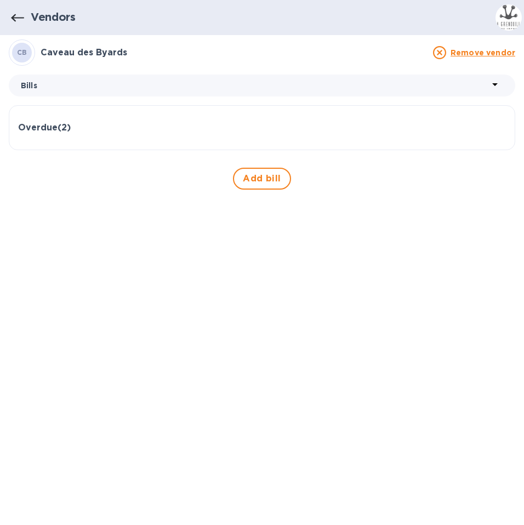
click at [53, 128] on h3 "Overdue ( 2 )" at bounding box center [44, 128] width 53 height 10
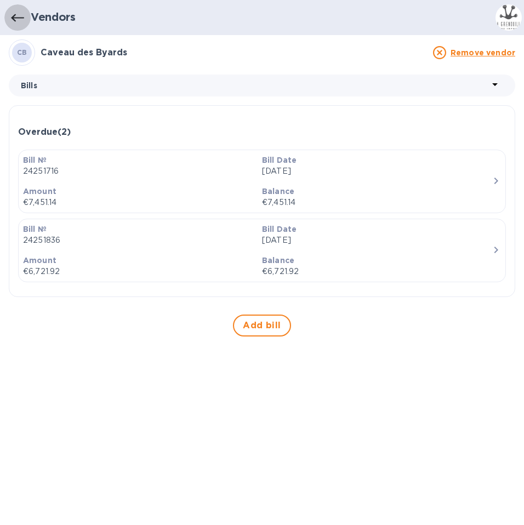
click at [23, 18] on icon "button" at bounding box center [17, 18] width 13 height 8
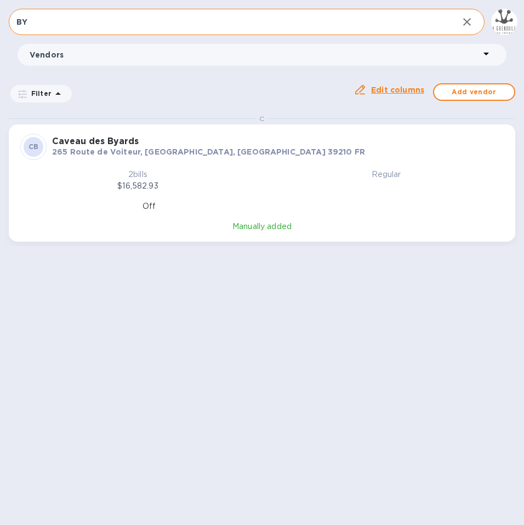
click at [37, 17] on input "BY" at bounding box center [229, 22] width 441 height 27
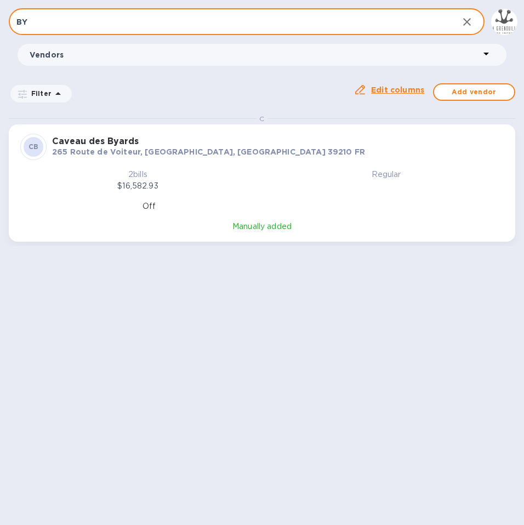
click at [37, 17] on input "BY" at bounding box center [229, 22] width 441 height 27
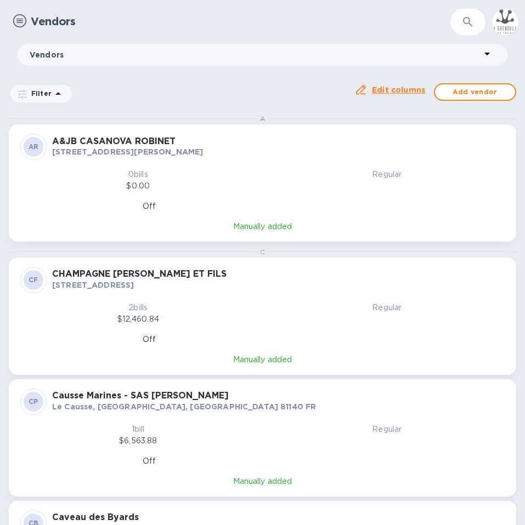
click at [458, 26] on button "button" at bounding box center [468, 22] width 26 height 26
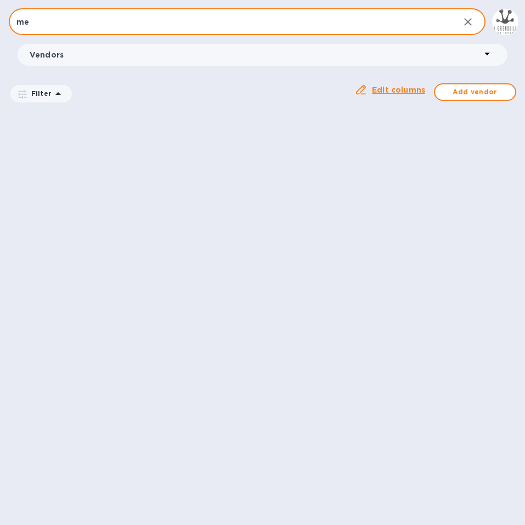
type input "m"
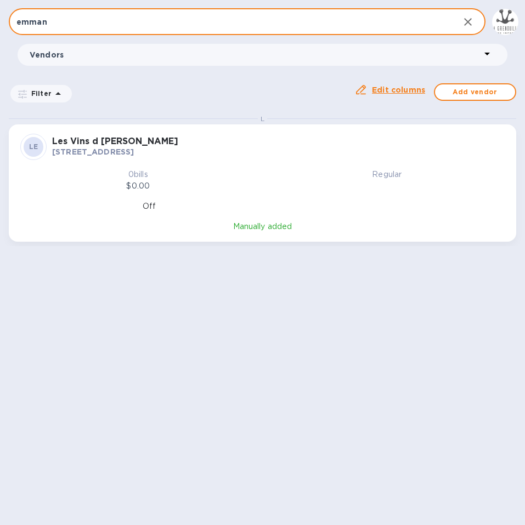
type input "emman"
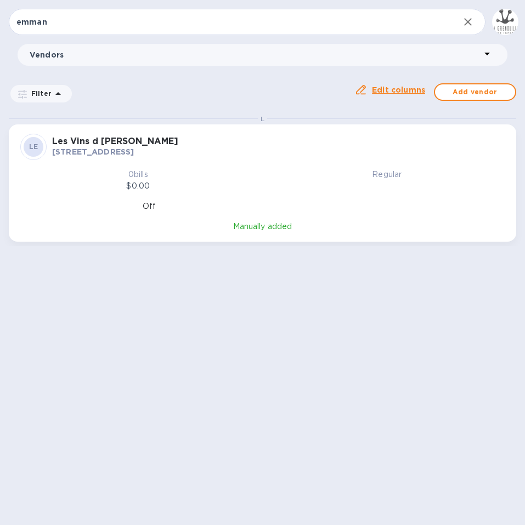
click at [298, 155] on p "[STREET_ADDRESS]" at bounding box center [278, 151] width 452 height 11
click at [298, 155] on div "emman ​ Vendors Filter Auto pay: All Edit columns Add vendor L LE Les Vins d Em…" at bounding box center [262, 262] width 525 height 525
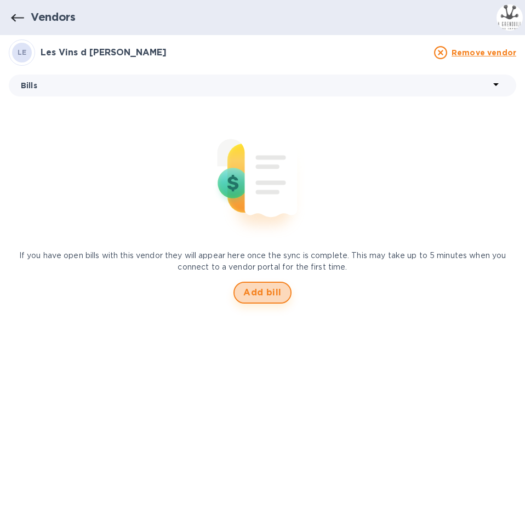
click at [267, 290] on span "Add bill" at bounding box center [262, 292] width 38 height 13
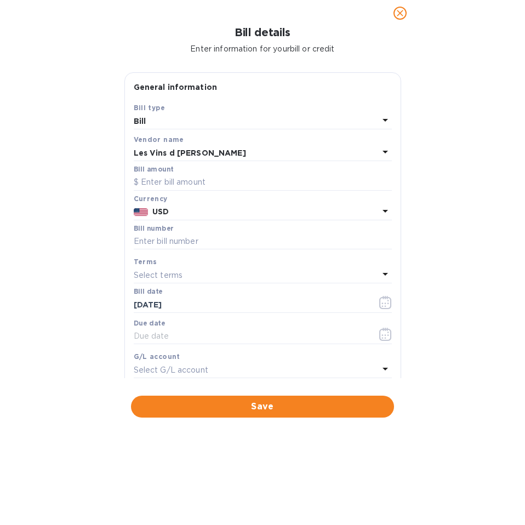
click at [152, 216] on b "USD" at bounding box center [160, 211] width 16 height 9
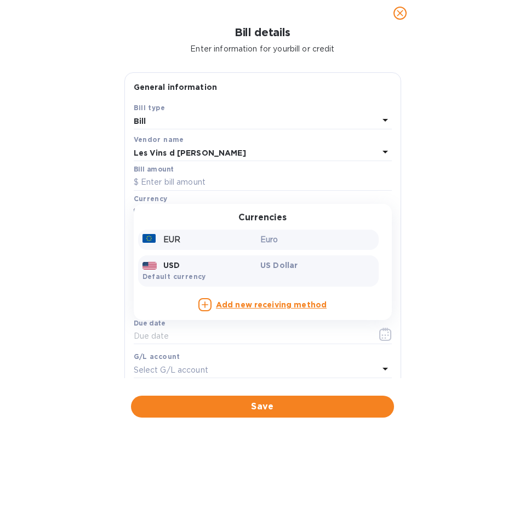
click at [155, 243] on div at bounding box center [151, 240] width 16 height 12
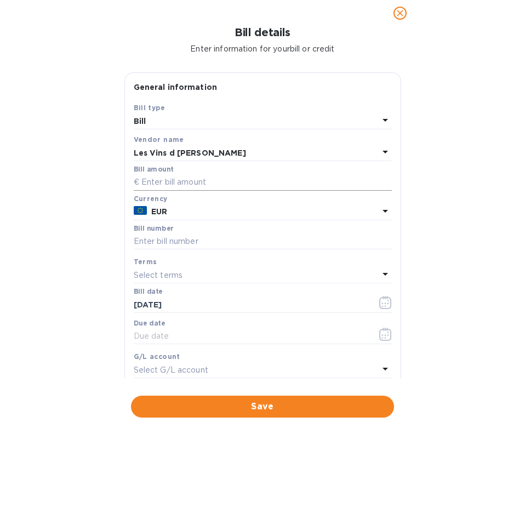
click at [175, 184] on input "text" at bounding box center [263, 182] width 258 height 16
type input "7,963.2"
click at [197, 242] on input "text" at bounding box center [263, 242] width 258 height 16
type input "1732"
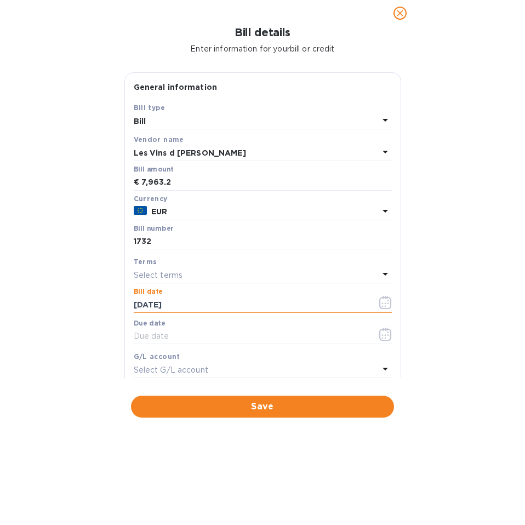
drag, startPoint x: 141, startPoint y: 307, endPoint x: 120, endPoint y: 307, distance: 21.4
click at [120, 307] on div "General information Save Bill type Bill Vendor name Les Vins d [PERSON_NAME] am…" at bounding box center [263, 225] width 288 height 306
click at [157, 305] on input "[DATE]" at bounding box center [251, 305] width 235 height 16
type input "[DATE]"
click at [157, 337] on input "text" at bounding box center [251, 336] width 235 height 16
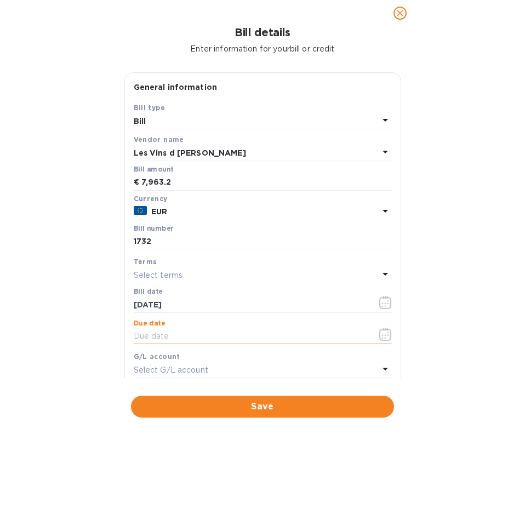
click at [201, 276] on div "Select terms" at bounding box center [256, 275] width 245 height 15
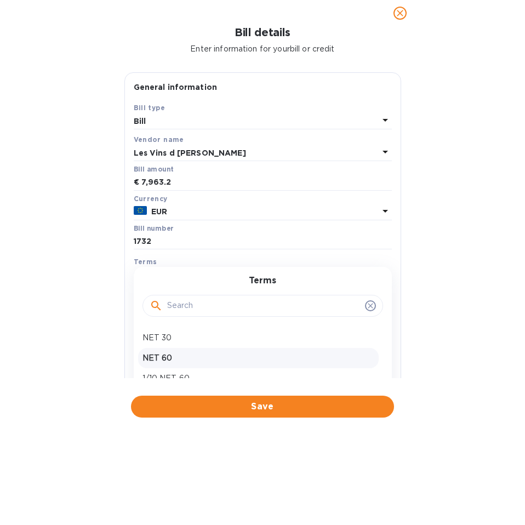
click at [178, 355] on p "NET 60" at bounding box center [259, 359] width 232 height 12
type input "[DATE]"
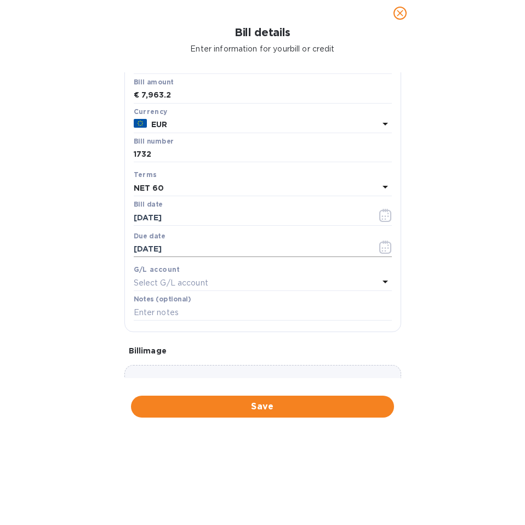
scroll to position [167, 0]
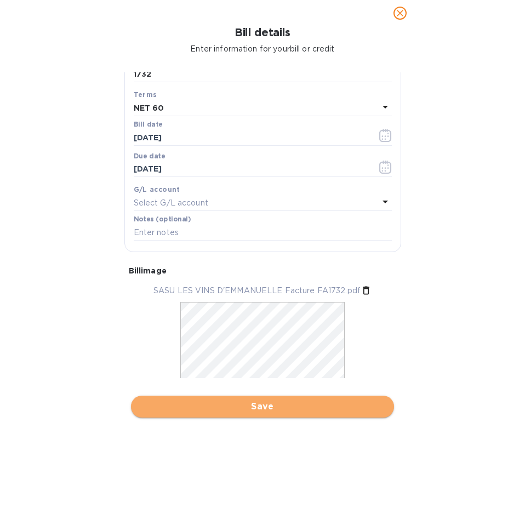
click at [333, 407] on span "Save" at bounding box center [263, 406] width 246 height 13
